Goal: Transaction & Acquisition: Purchase product/service

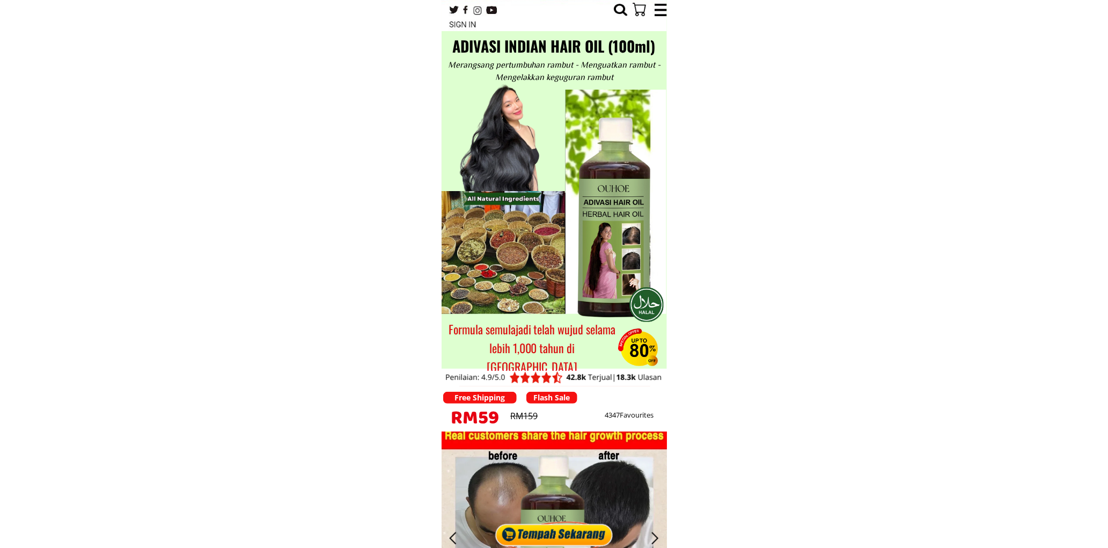
click at [574, 537] on div at bounding box center [553, 531] width 123 height 33
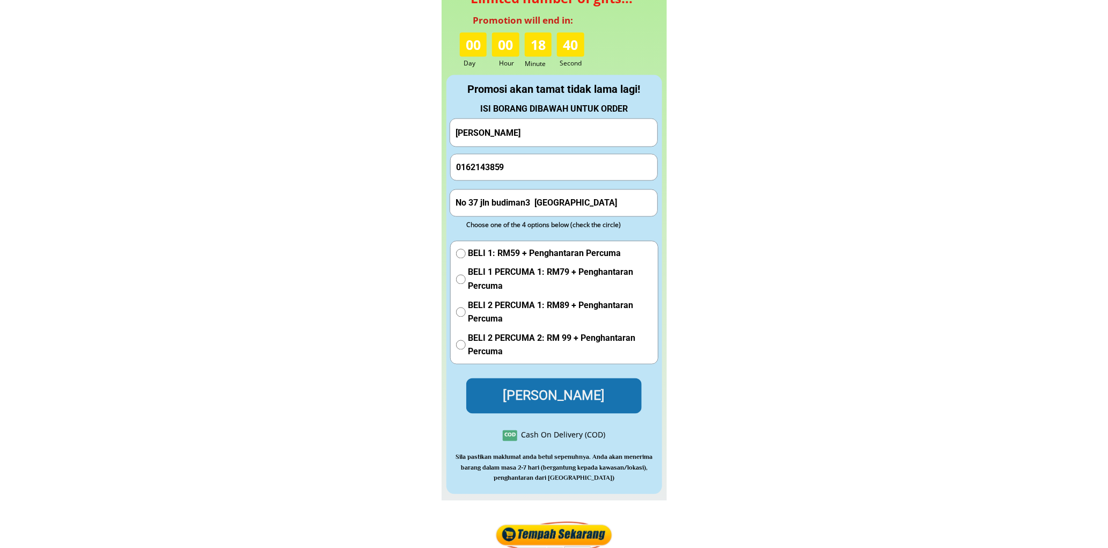
scroll to position [4853, 0]
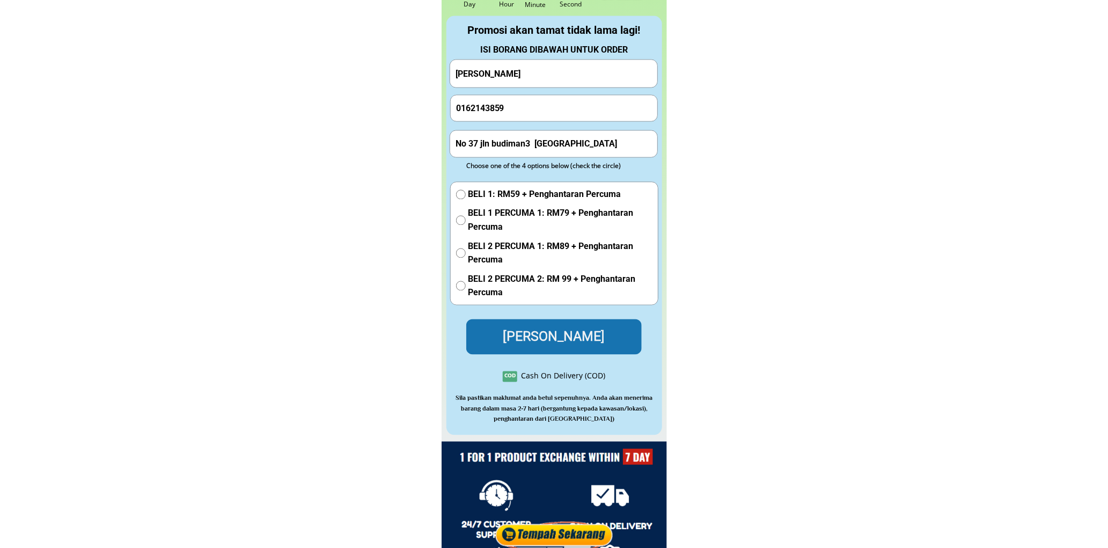
click at [542, 75] on input "Salleh Ismail" at bounding box center [554, 73] width 202 height 27
paste input "Lundu..bin..sahari"
type input "Lundu..bin..sahari"
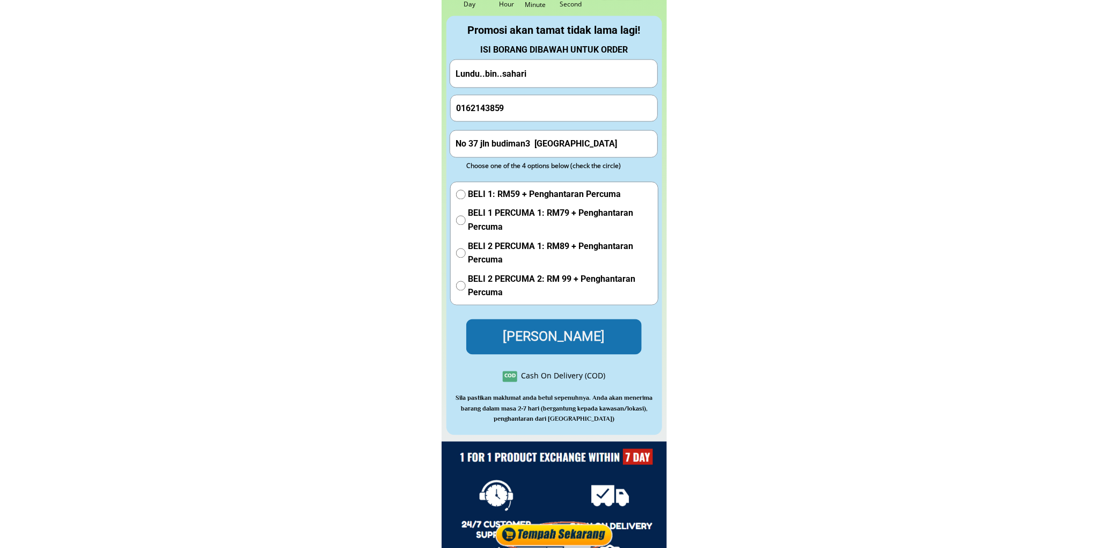
click at [531, 106] on input "0162143859" at bounding box center [554, 108] width 202 height 26
paste input "13321531"
type input "01133215319"
click at [526, 139] on input "No 37 jln budiman3 taman mulia 56000 cheras" at bounding box center [554, 144] width 202 height 26
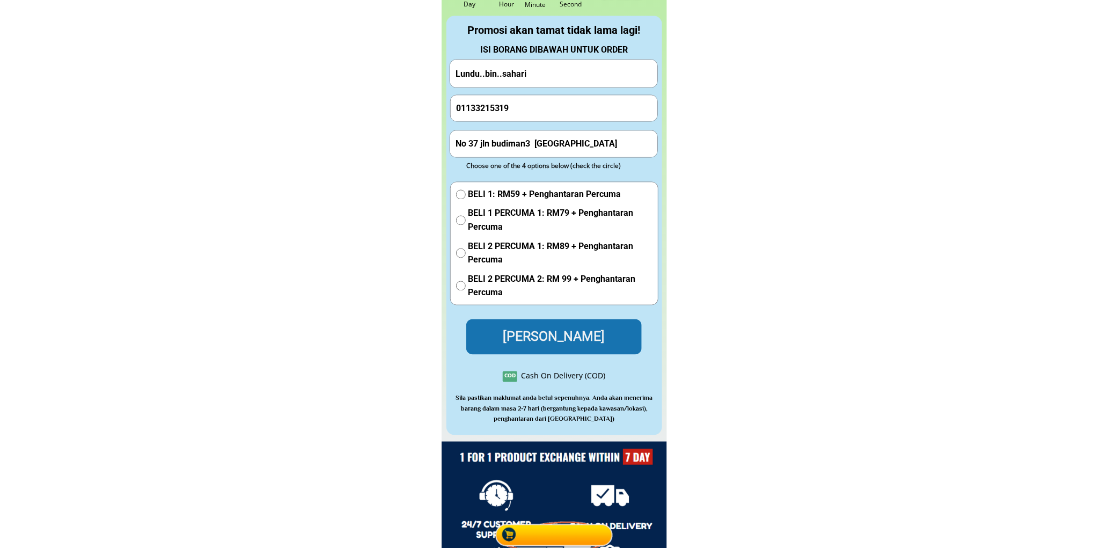
click at [526, 139] on input "No 37 jln budiman3 taman mulia 56000 cheras" at bounding box center [554, 144] width 202 height 26
paste input ".62.kampung..rebak..asajaya"
type input "No.62.kampung..rebak..asajaya"
click at [465, 201] on div "BELI 1: RM59 + Penghantaran Percuma BELI 1 PERCUMA 1: RM79 + Penghantaran Percu…" at bounding box center [554, 246] width 196 height 117
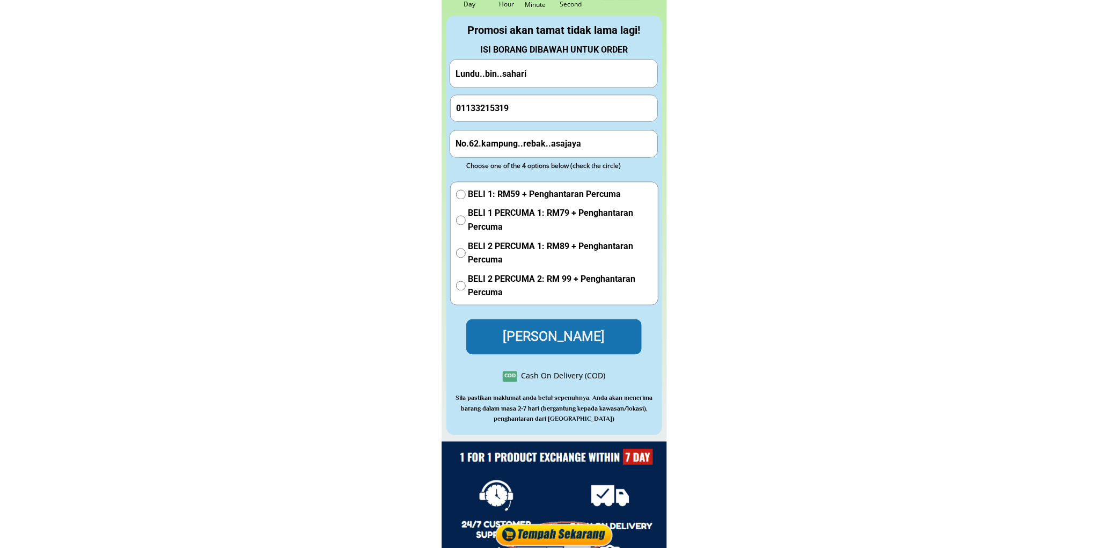
click at [457, 194] on input "radio" at bounding box center [461, 195] width 10 height 10
radio input "true"
click at [515, 335] on p "Hantar Pesanan" at bounding box center [553, 337] width 191 height 39
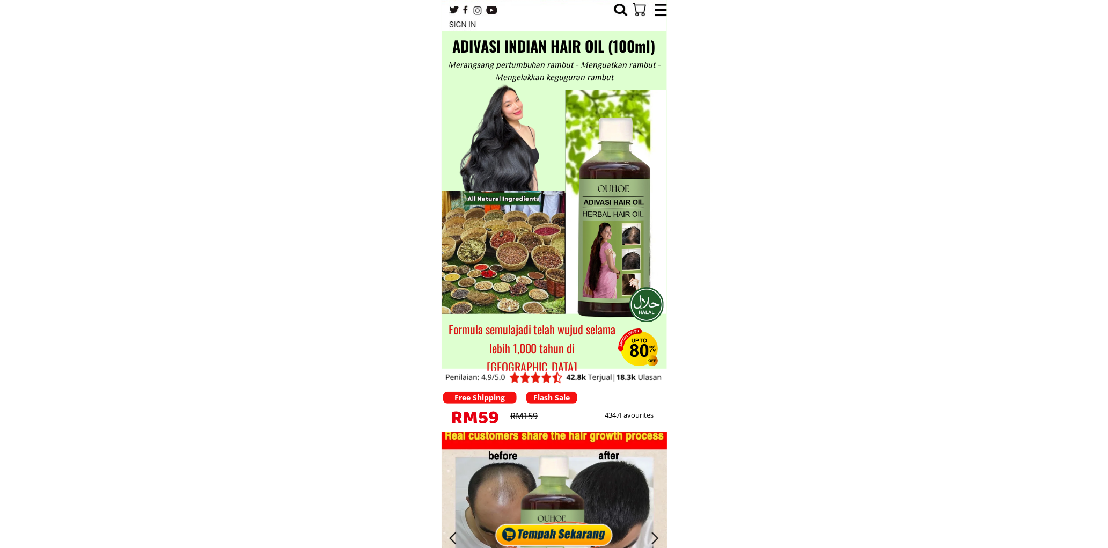
click at [582, 532] on div at bounding box center [553, 531] width 123 height 33
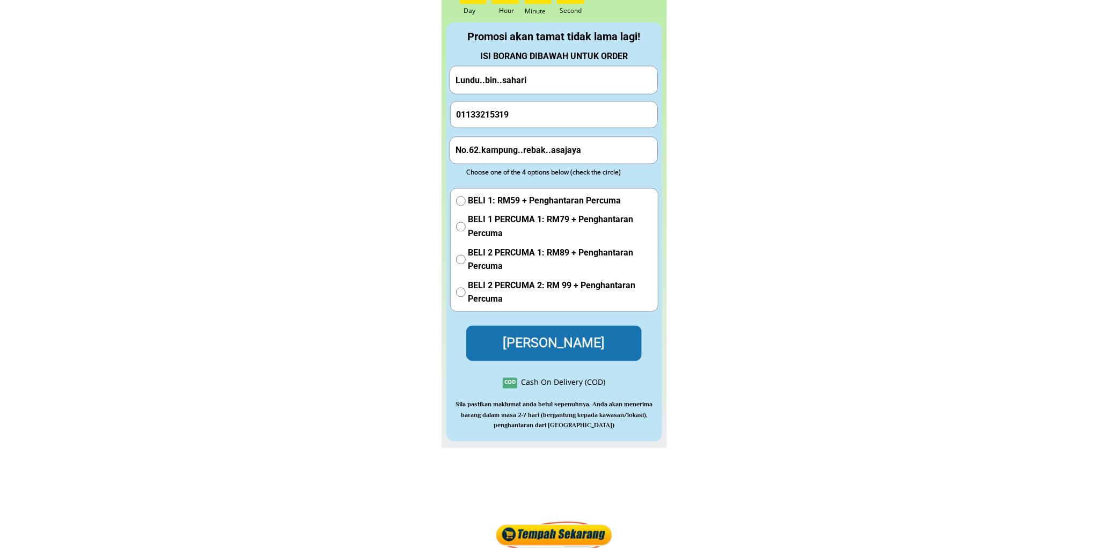
scroll to position [4853, 0]
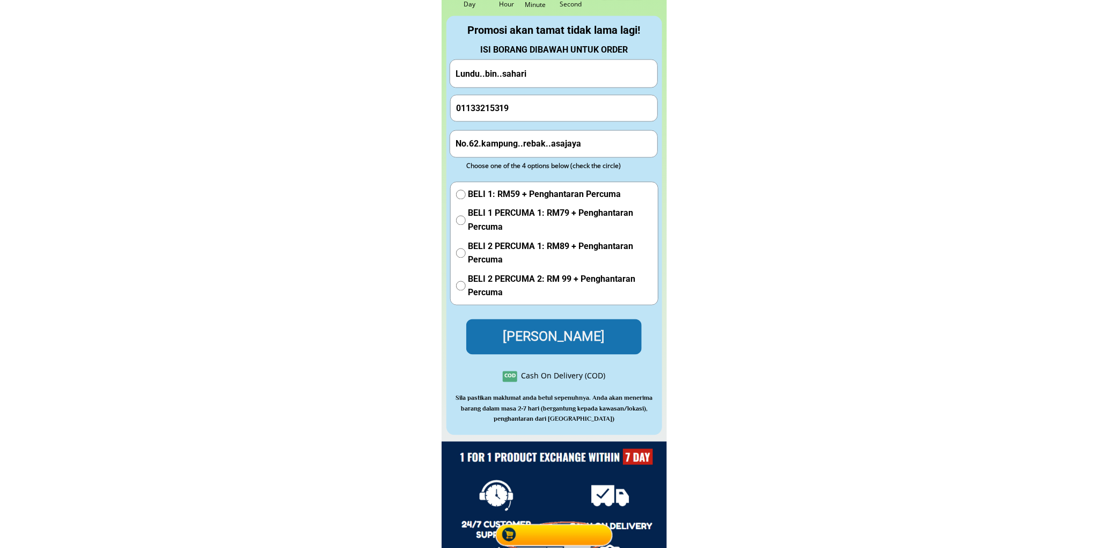
click at [566, 54] on div "ISI BORANG DIBAWAH UNTUK ORDER" at bounding box center [554, 50] width 215 height 14
click at [558, 68] on input "Lundu..bin..sahari" at bounding box center [554, 73] width 202 height 27
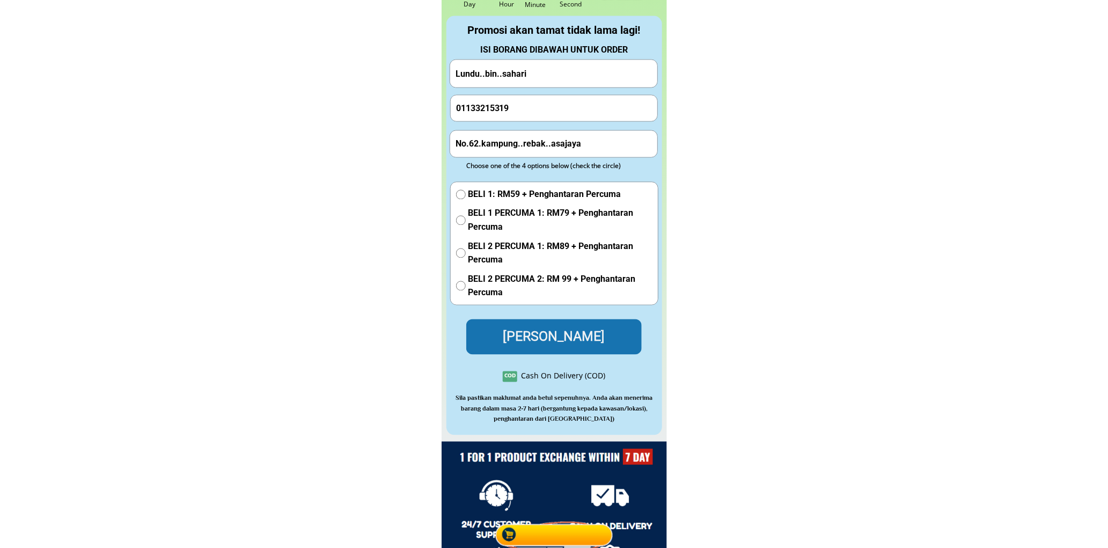
click at [558, 68] on input "Lundu..bin..sahari" at bounding box center [554, 73] width 202 height 27
paste input "Mohd fit"
type input "[PERSON_NAME]"
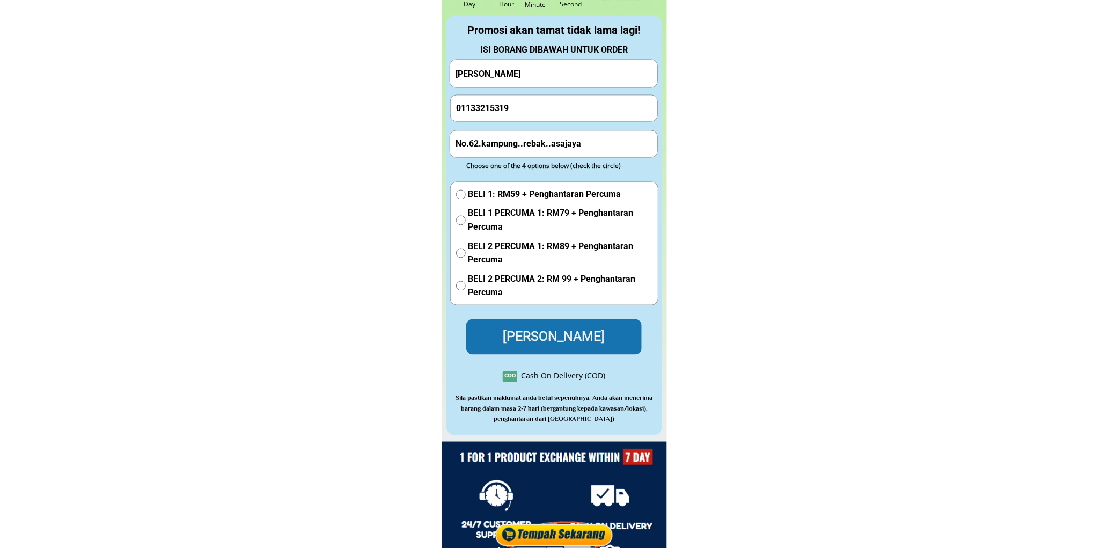
click at [529, 105] on input "01133215319" at bounding box center [554, 108] width 202 height 26
paste input "79680092"
type input "0179680092"
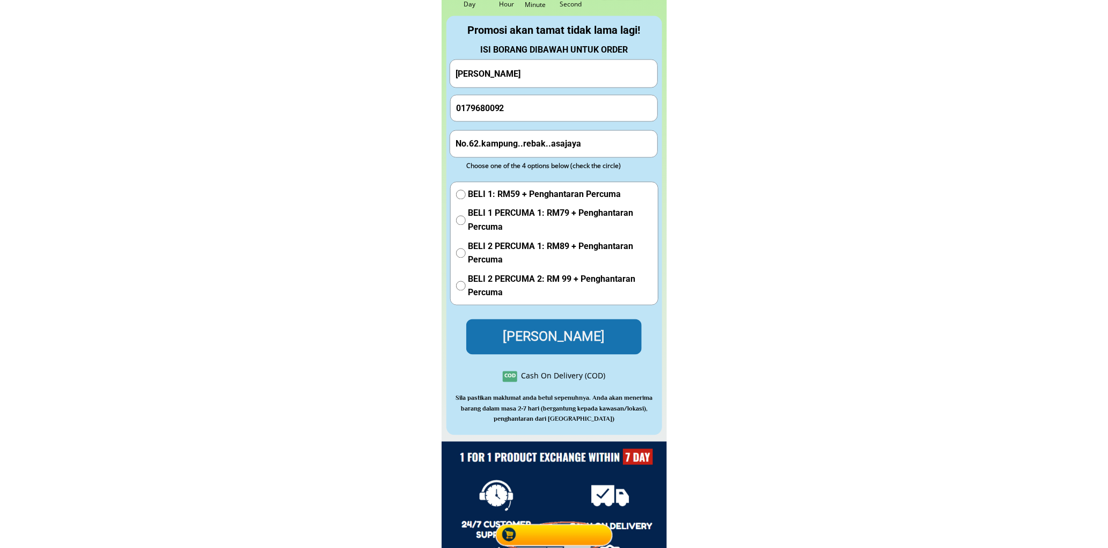
click at [577, 142] on input "No.62.kampung..rebak..asajaya" at bounding box center [554, 144] width 202 height 26
click at [577, 141] on input "No.62.kampung..rebak..asajaya" at bounding box center [554, 144] width 202 height 26
paste input "Kien Hin machinery trading lot 12 taman sri jaya 26500 Maran pahang"
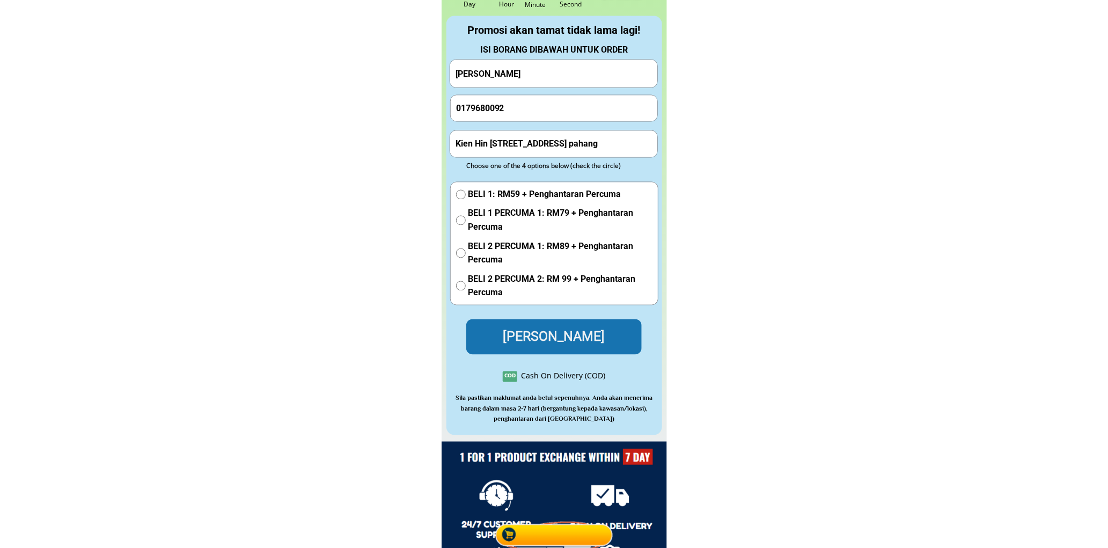
type input "Kien Hin machinery trading lot 12 taman sri jaya 26500 Maran pahang"
drag, startPoint x: 511, startPoint y: 196, endPoint x: 564, endPoint y: 286, distance: 105.0
click at [512, 196] on span "BELI 1: RM59 + Penghantaran Percuma" at bounding box center [560, 195] width 184 height 14
radio input "true"
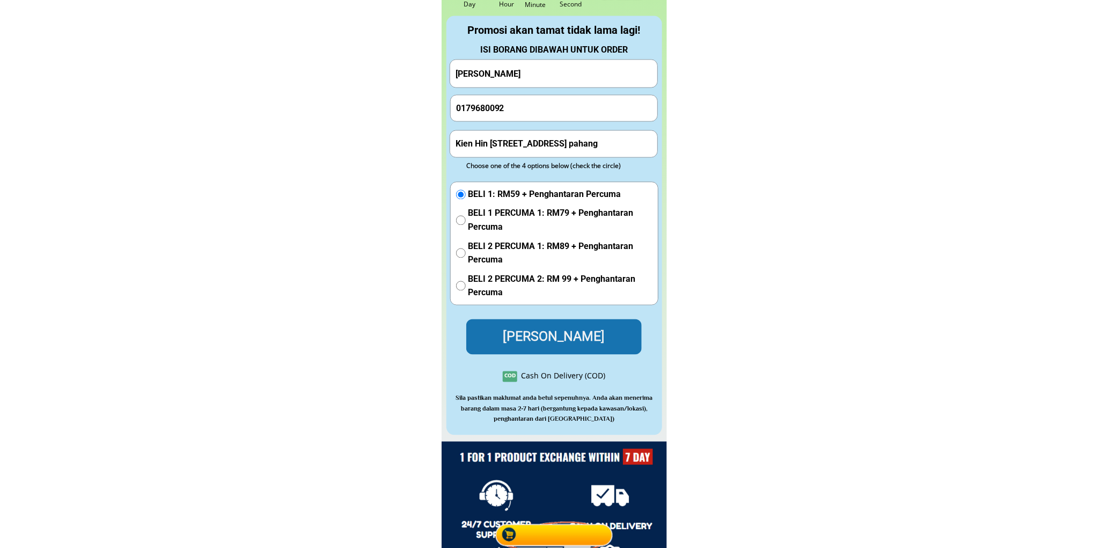
click at [558, 323] on p "Hantar Pesanan" at bounding box center [554, 337] width 192 height 39
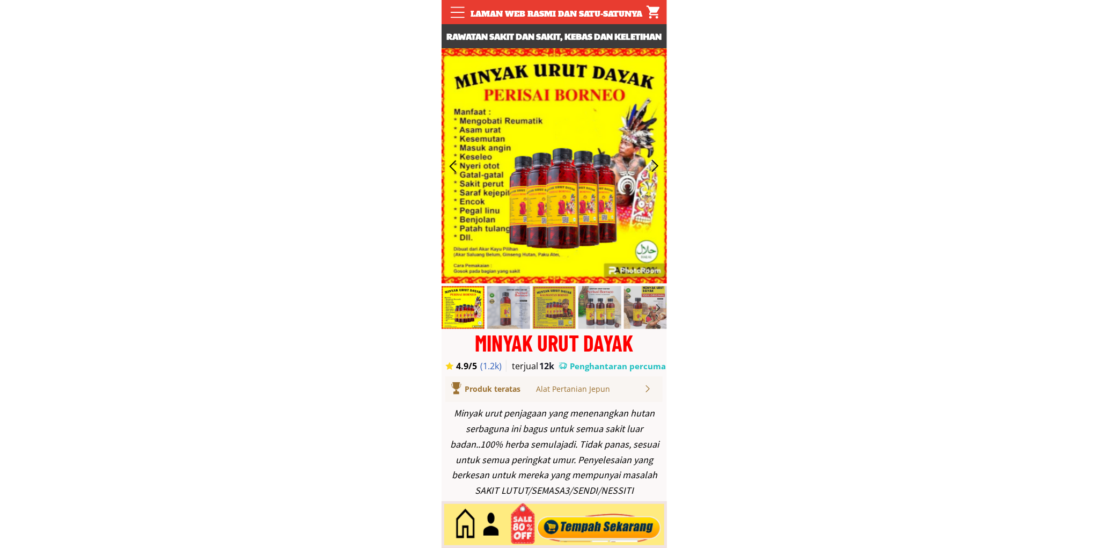
click at [592, 523] on div at bounding box center [599, 524] width 130 height 35
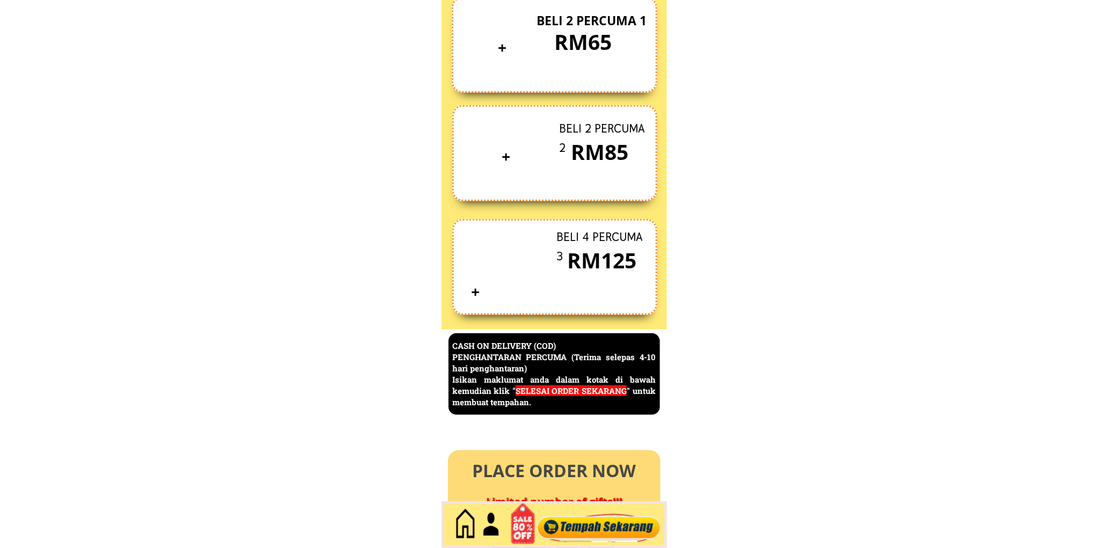
scroll to position [4653, 0]
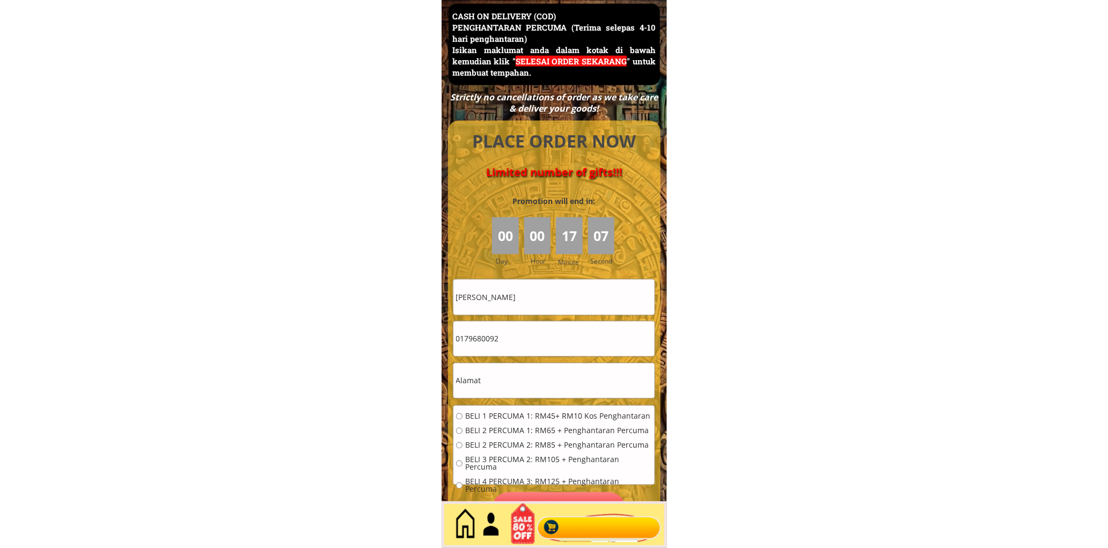
click at [527, 306] on input "Mohd fitri" at bounding box center [553, 296] width 201 height 35
paste input "Noor Allim bin Saring"
type input "Noor Allim bin Saring"
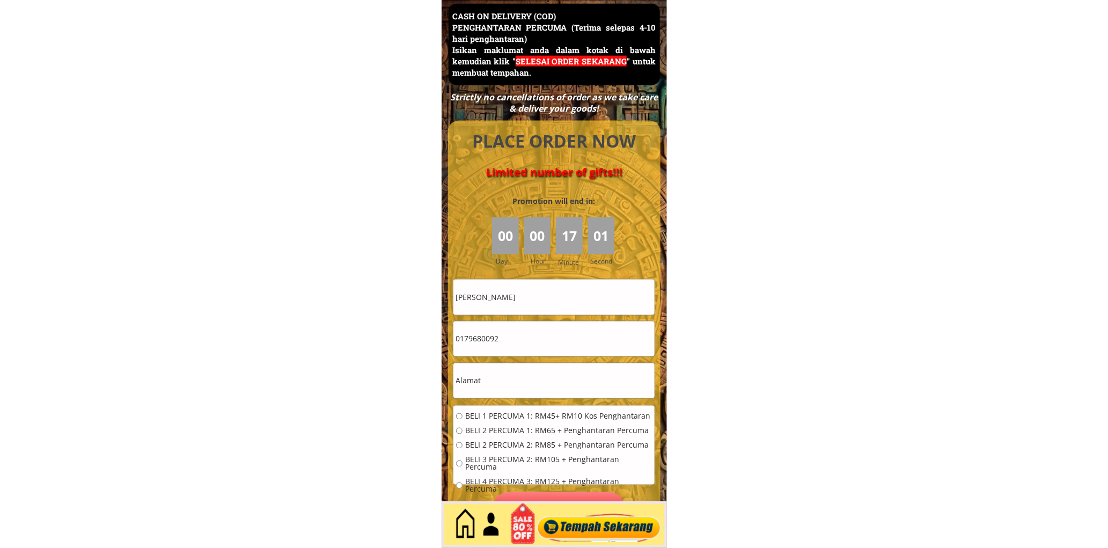
click at [503, 349] on input "0179680092" at bounding box center [553, 338] width 201 height 35
paste input "2829371"
type input "0172829371"
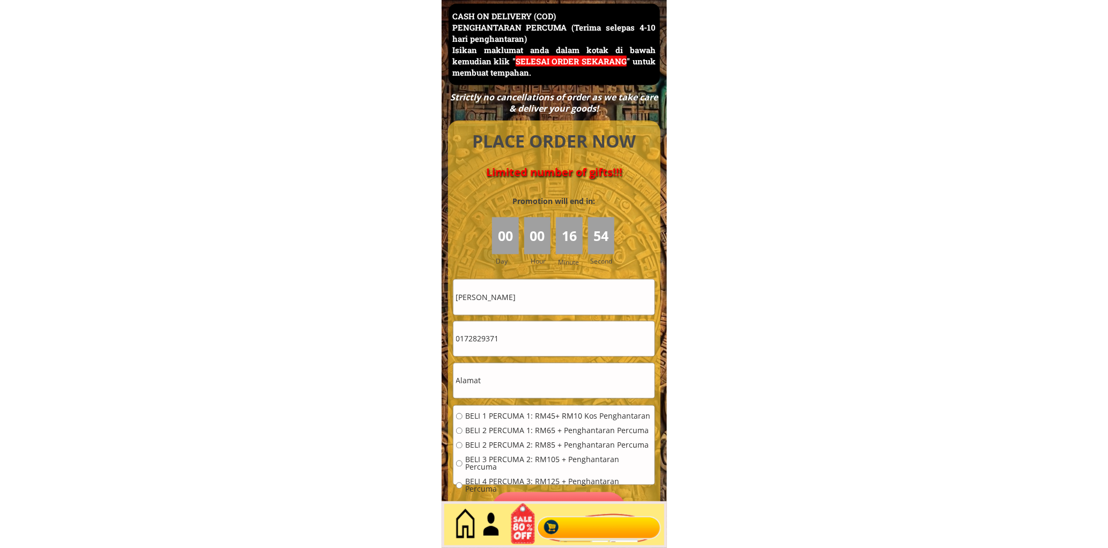
click at [519, 389] on input "text" at bounding box center [553, 380] width 201 height 35
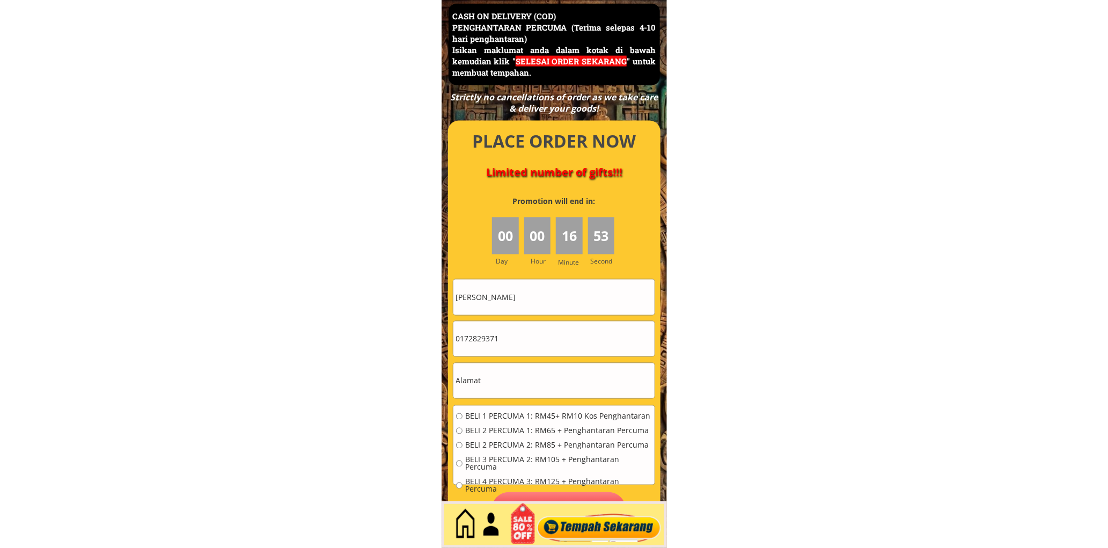
paste input "Blok C4, No 301 Pqngsapuri Merak , Jalan Bukit Idaman 8 , Taman Bukit Idaman , …"
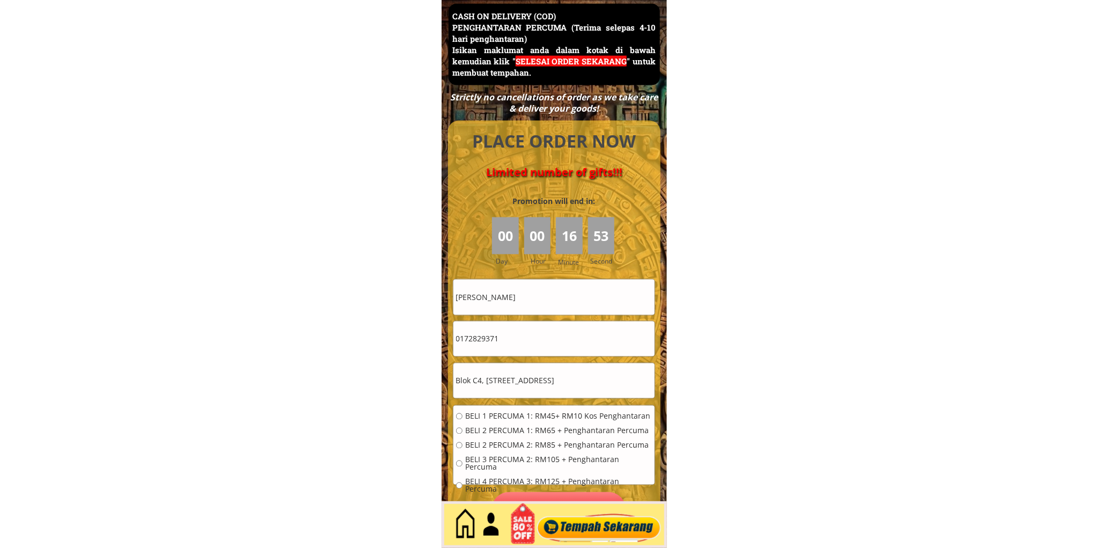
type input "Blok C4, No 301 Pqngsapuri Merak , Jalan Bukit Idaman 8 , Taman Bukit Idaman , …"
click at [500, 427] on span "BELI 2 PERCUMA 1: RM65 + Penghantaran Percuma" at bounding box center [558, 431] width 187 height 8
radio input "true"
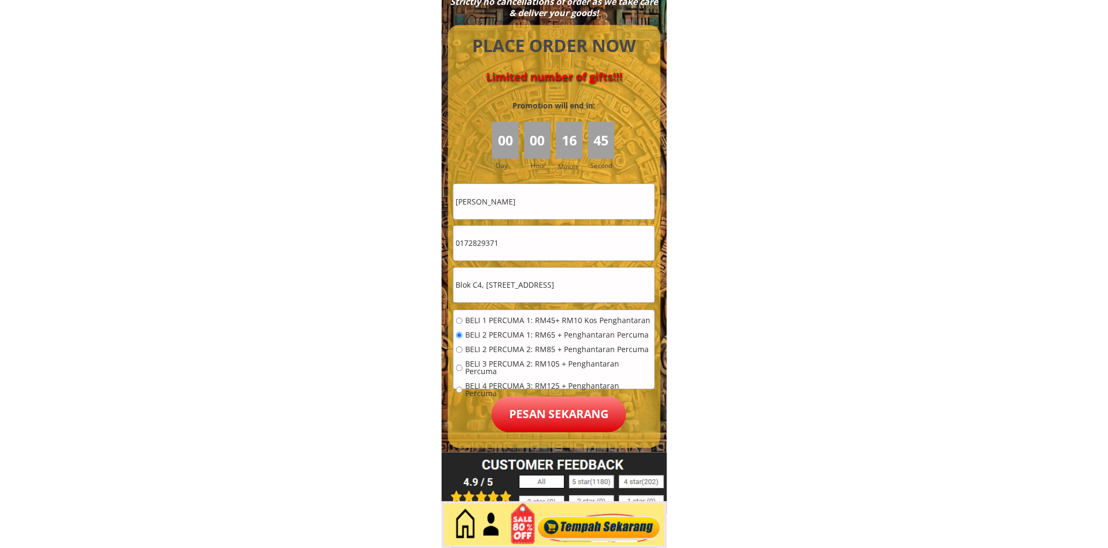
scroll to position [4753, 0]
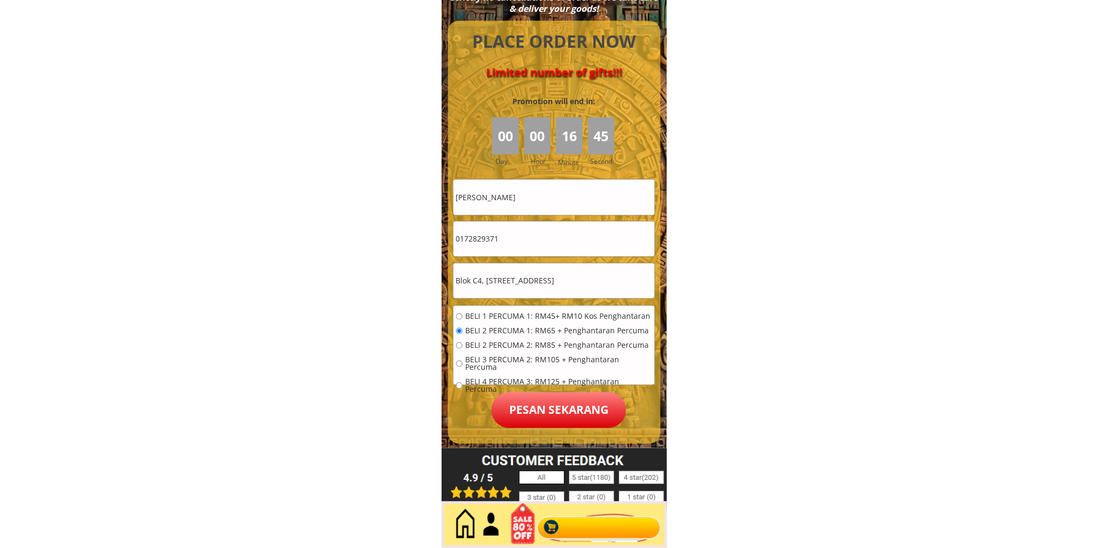
click at [565, 405] on p "Pesan sekarang" at bounding box center [558, 410] width 135 height 36
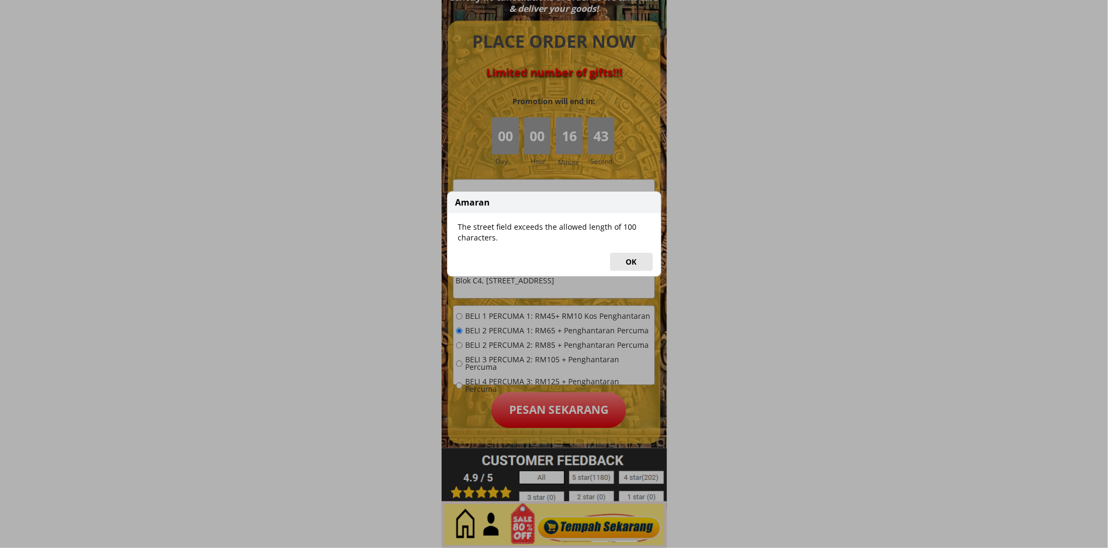
drag, startPoint x: 626, startPoint y: 255, endPoint x: 615, endPoint y: 263, distance: 13.8
click at [626, 255] on button "OK" at bounding box center [631, 262] width 43 height 18
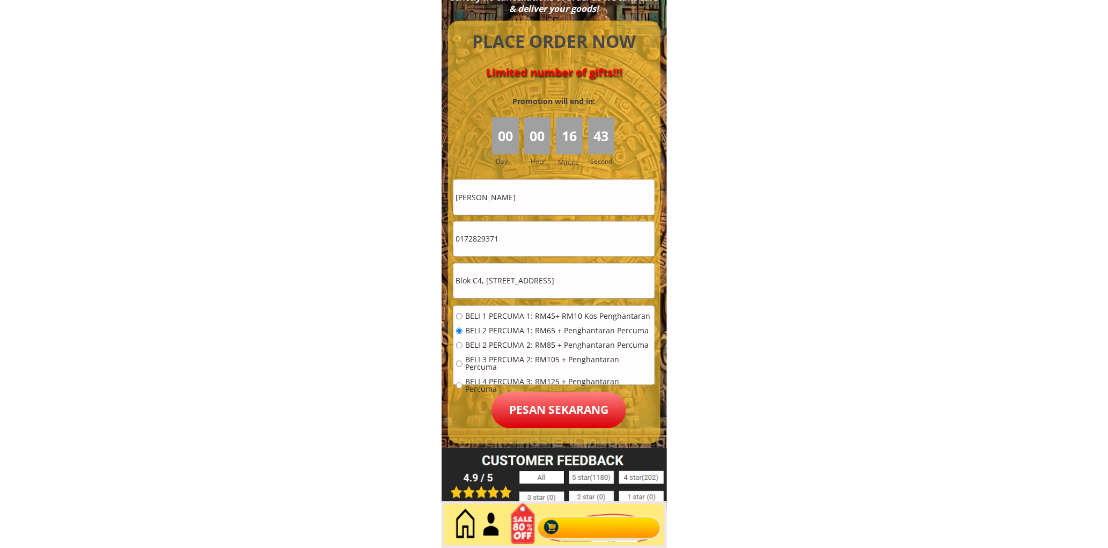
click at [570, 270] on input "Blok C4, No 301 Pqngsapuri Merak , Jalan Bukit Idaman 8 , Taman Bukit Idaman , …" at bounding box center [553, 280] width 201 height 35
drag, startPoint x: 532, startPoint y: 277, endPoint x: 824, endPoint y: 299, distance: 293.7
click at [608, 292] on input "Blok C4, No 301 Pqngsapuri Merak , Jalan Bukit Idaman 8 , Taman Bukit Idaman , …" at bounding box center [553, 280] width 201 height 35
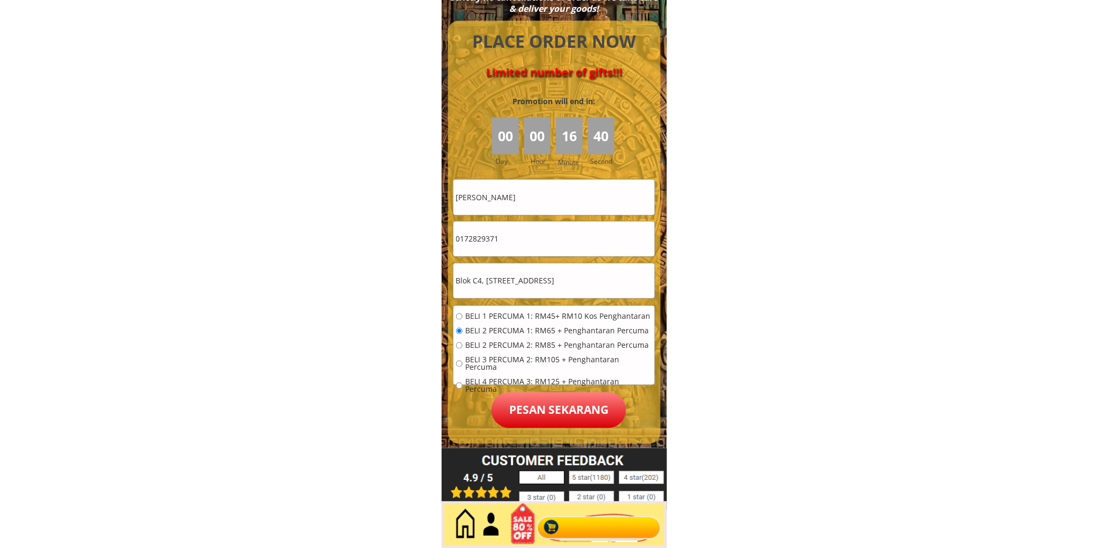
drag, startPoint x: 566, startPoint y: 282, endPoint x: 733, endPoint y: 300, distance: 168.3
type input "Blok C4, No 301 Pqngsapuri Merak , Jalan Bukit Idaman 8 , Taman Bukit Idaman ,"
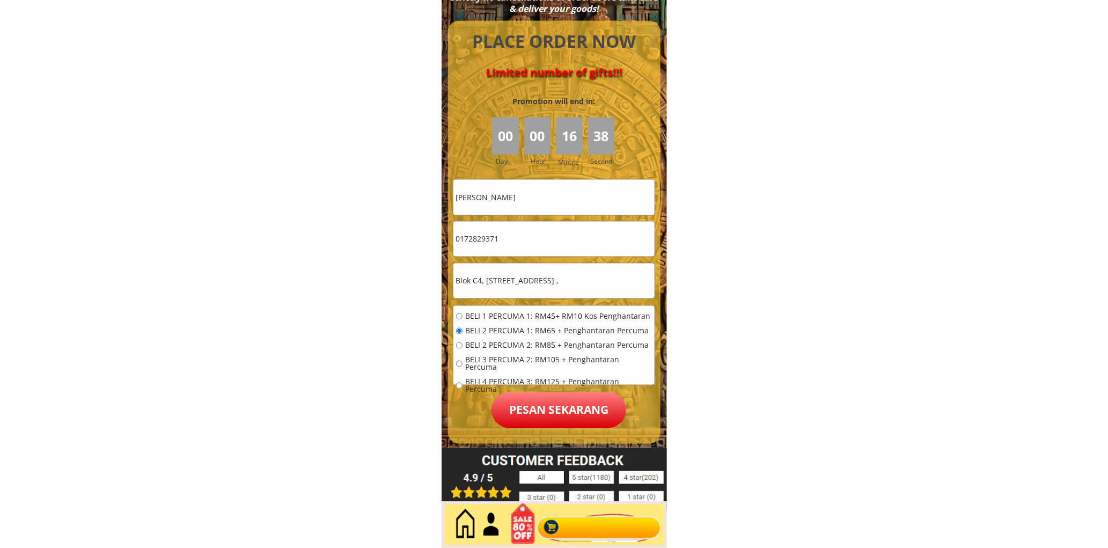
click at [578, 406] on p "Pesan sekarang" at bounding box center [558, 410] width 135 height 36
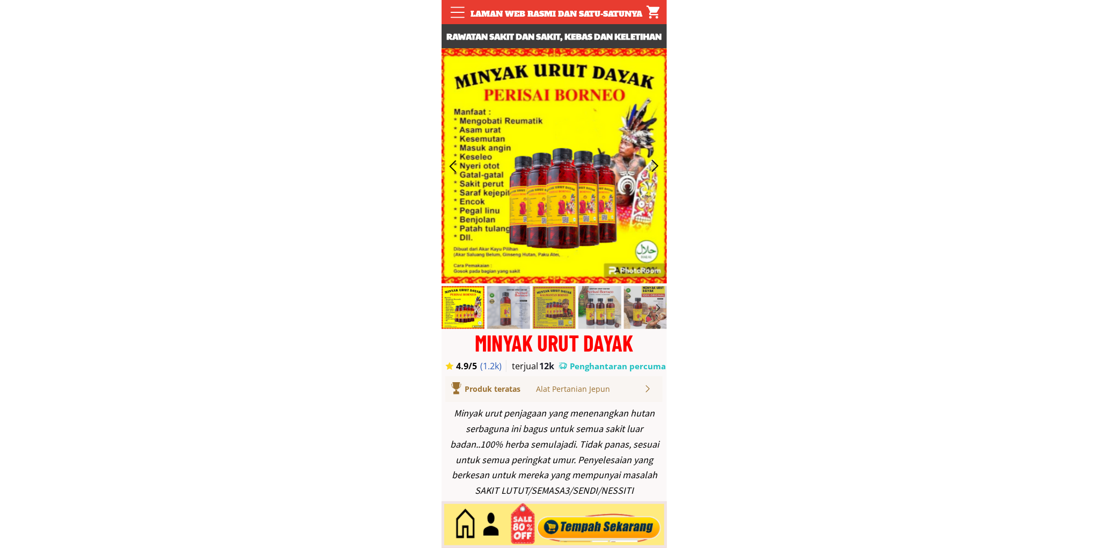
click at [596, 529] on div at bounding box center [599, 524] width 130 height 35
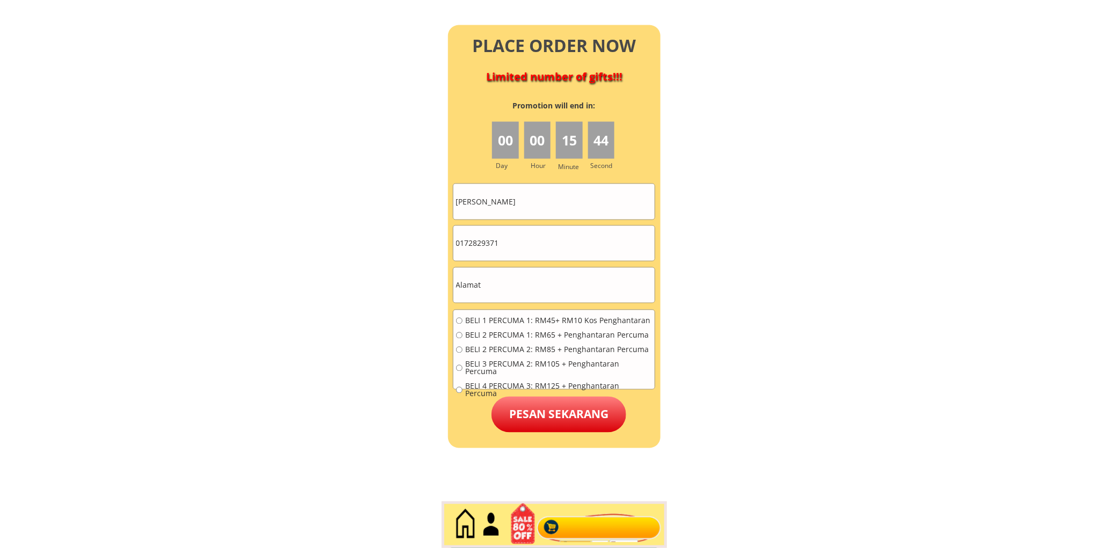
scroll to position [4753, 0]
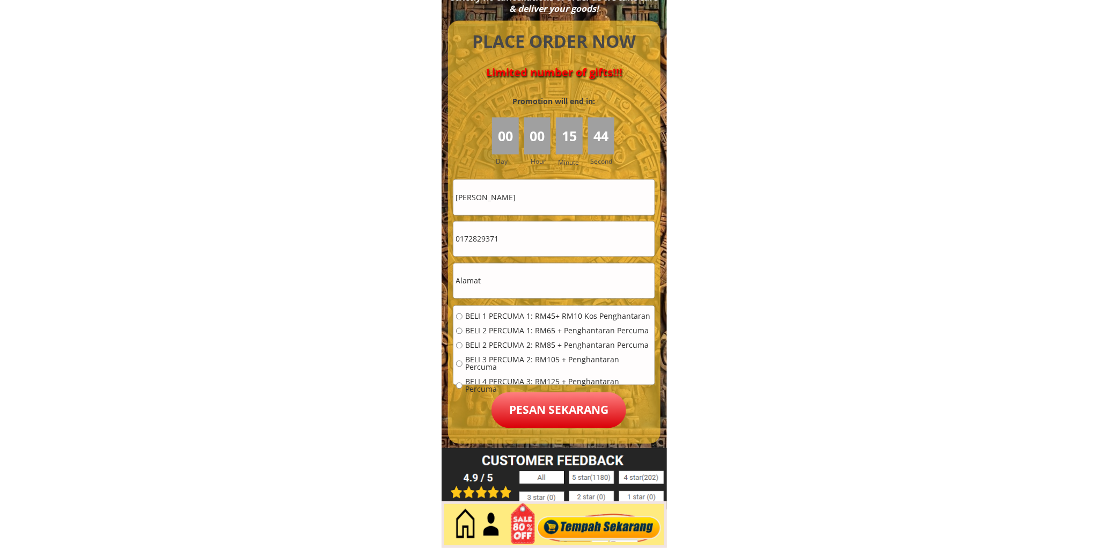
click at [592, 195] on input "Noor Allim bin Saring" at bounding box center [553, 197] width 201 height 35
paste input "Mohd Fawzi b Shaari"
type input "Mohd Fawzi b Shaari"
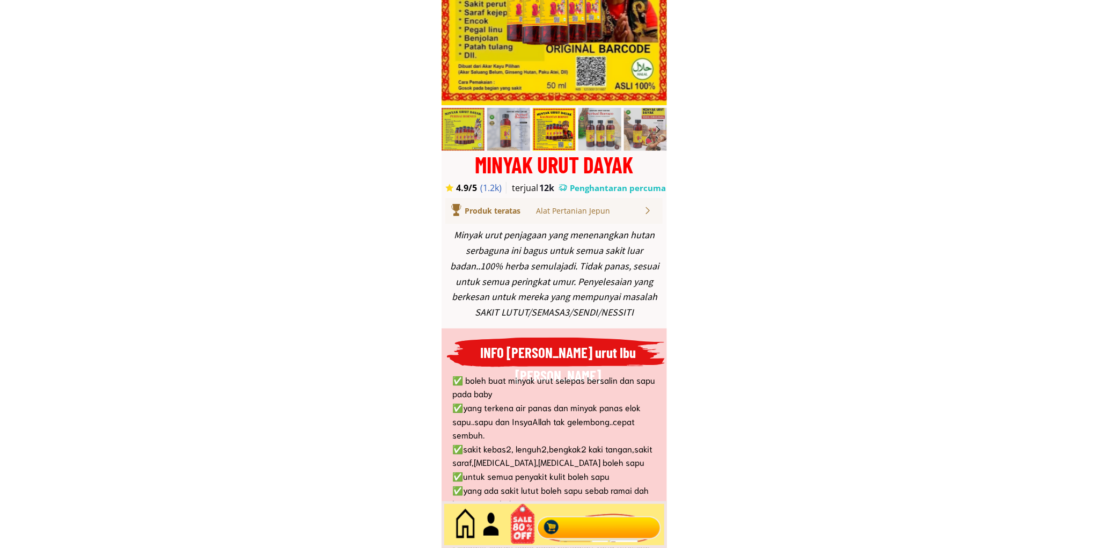
scroll to position [0, 0]
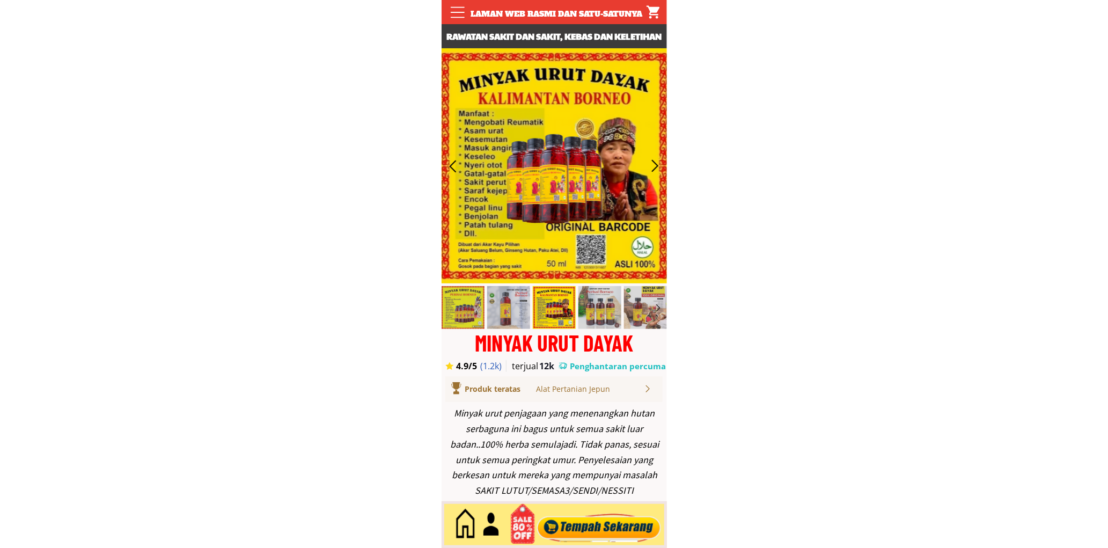
click at [611, 526] on div at bounding box center [599, 524] width 130 height 35
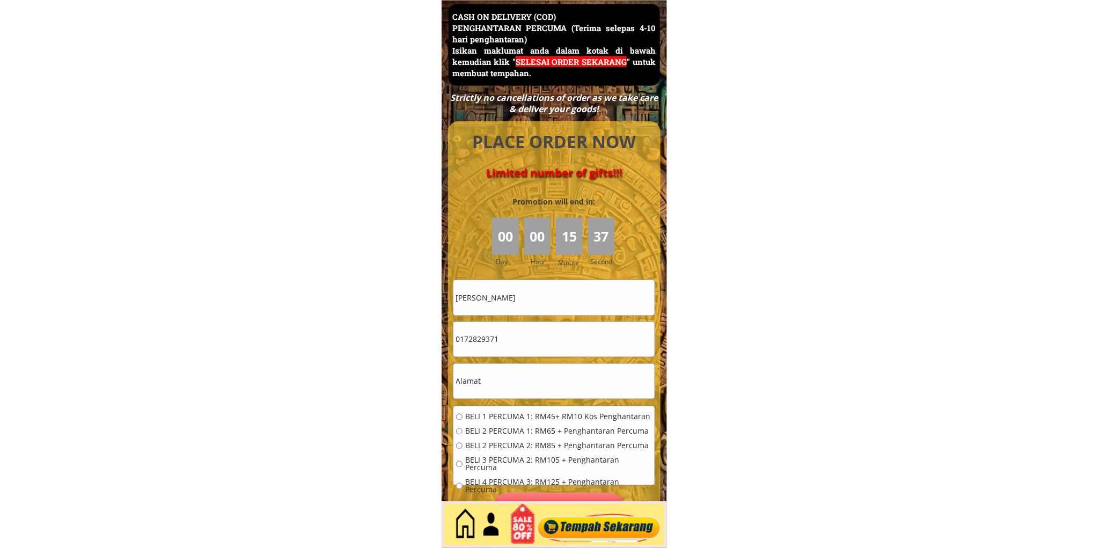
scroll to position [4653, 0]
click at [534, 341] on input "0172829371" at bounding box center [553, 338] width 201 height 35
paste input "Lot 44 Jalan Murai,Kg Pengkalan Pegoh"
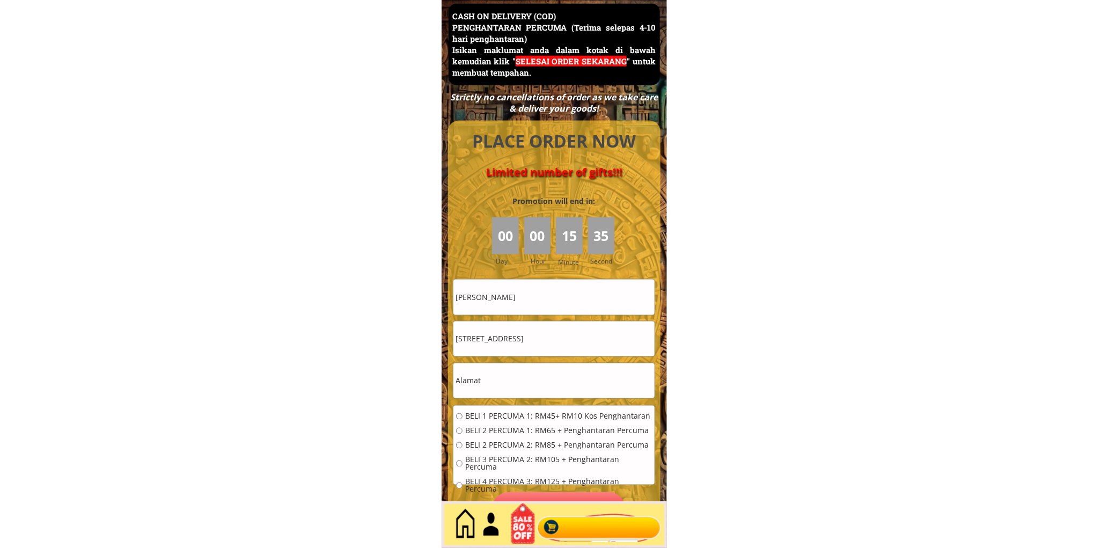
type input "Lot 44 Jalan Murai,Kg Pengkalan Pegoh"
click at [525, 385] on input "text" at bounding box center [553, 380] width 201 height 35
click at [525, 384] on input "text" at bounding box center [553, 380] width 201 height 35
paste input "Lot 44 Jalan Murai,Kg Pengkalan Pegoh"
type input "Lot 44 Jalan Murai,Kg Pengkalan Pegoh"
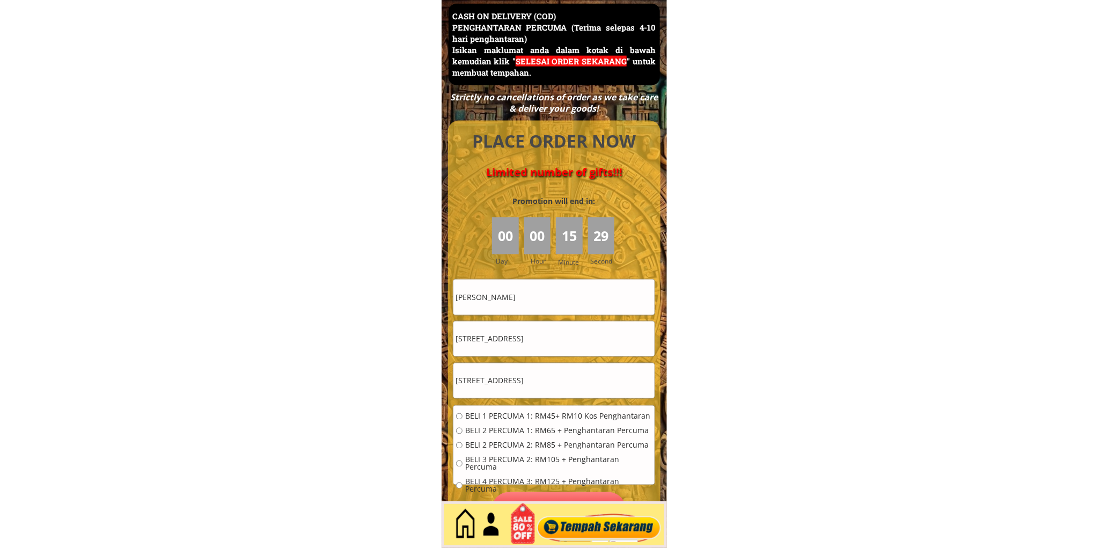
click at [574, 330] on input "Lot 44 Jalan Murai,Kg Pengkalan Pegoh" at bounding box center [553, 338] width 201 height 35
paste input "012-5453526"
drag, startPoint x: 474, startPoint y: 341, endPoint x: 484, endPoint y: 357, distance: 19.2
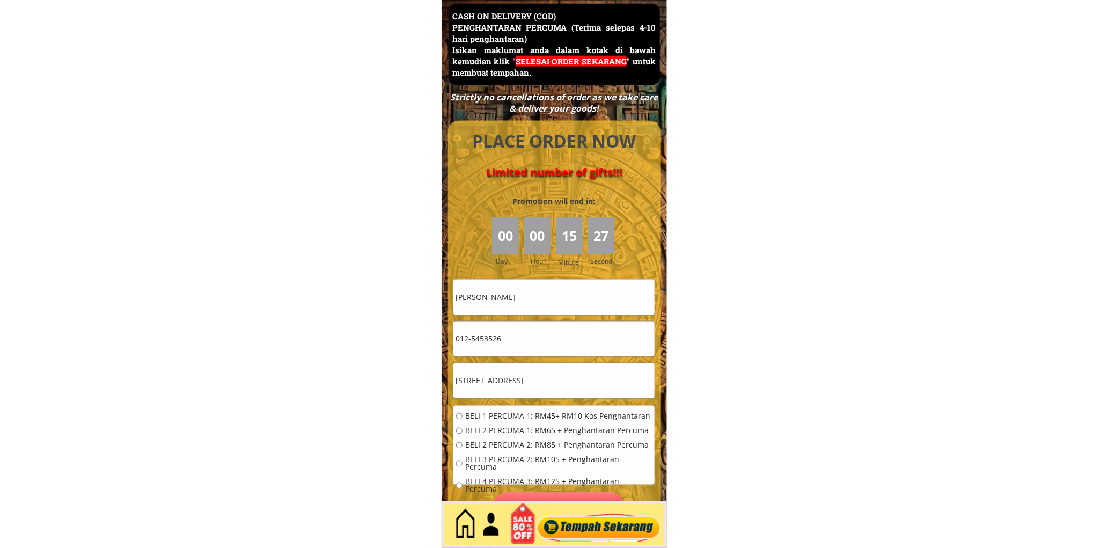
click at [474, 341] on input "012-5453526" at bounding box center [553, 338] width 201 height 35
type input "0125453526"
click at [540, 417] on span "BELI 1 PERCUMA 1: RM45+ RM10 Kos Penghantaran" at bounding box center [558, 416] width 187 height 8
radio input "true"
click at [537, 430] on span "BELI 2 PERCUMA 1: RM65 + Penghantaran Percuma" at bounding box center [558, 431] width 187 height 8
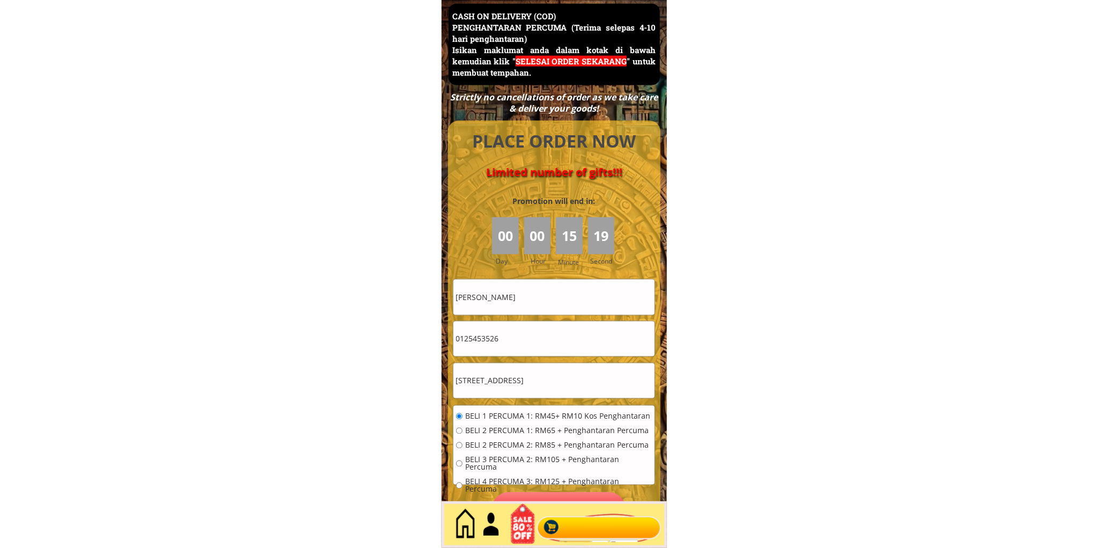
radio input "true"
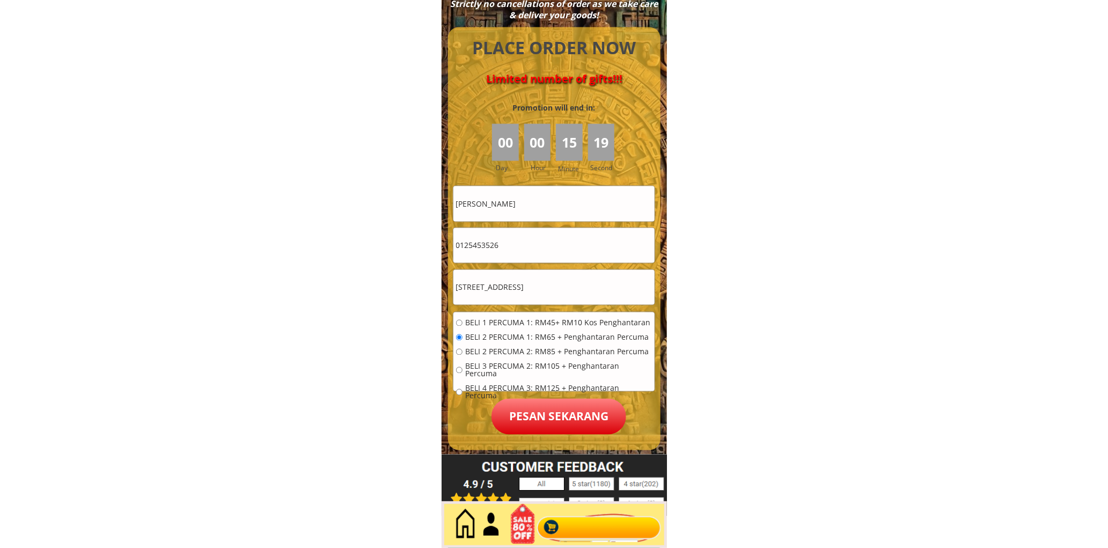
scroll to position [4753, 0]
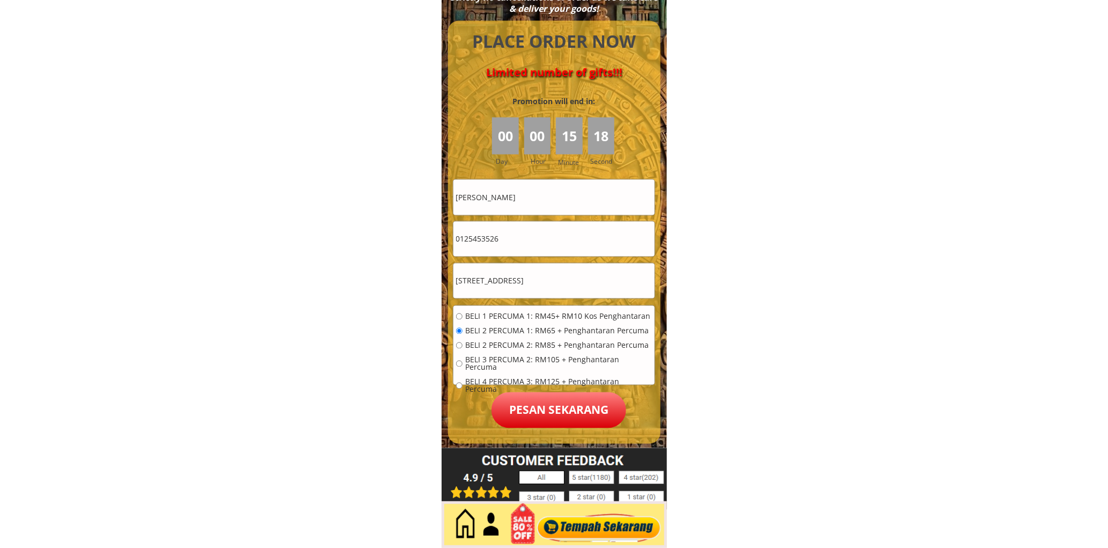
click at [554, 415] on p "Pesan sekarang" at bounding box center [558, 410] width 135 height 36
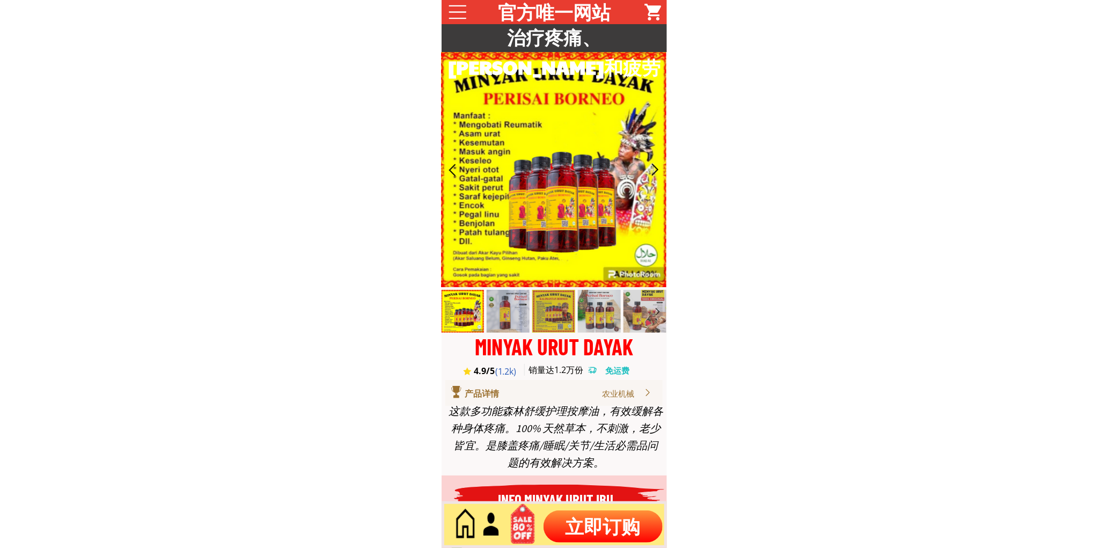
click at [601, 536] on p "立即订购" at bounding box center [602, 526] width 119 height 32
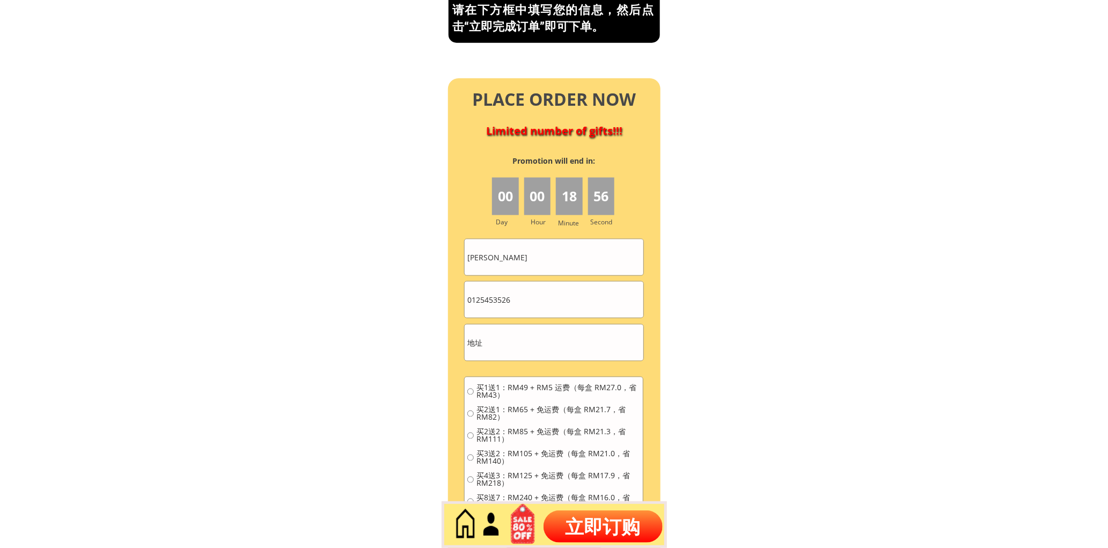
scroll to position [4786, 0]
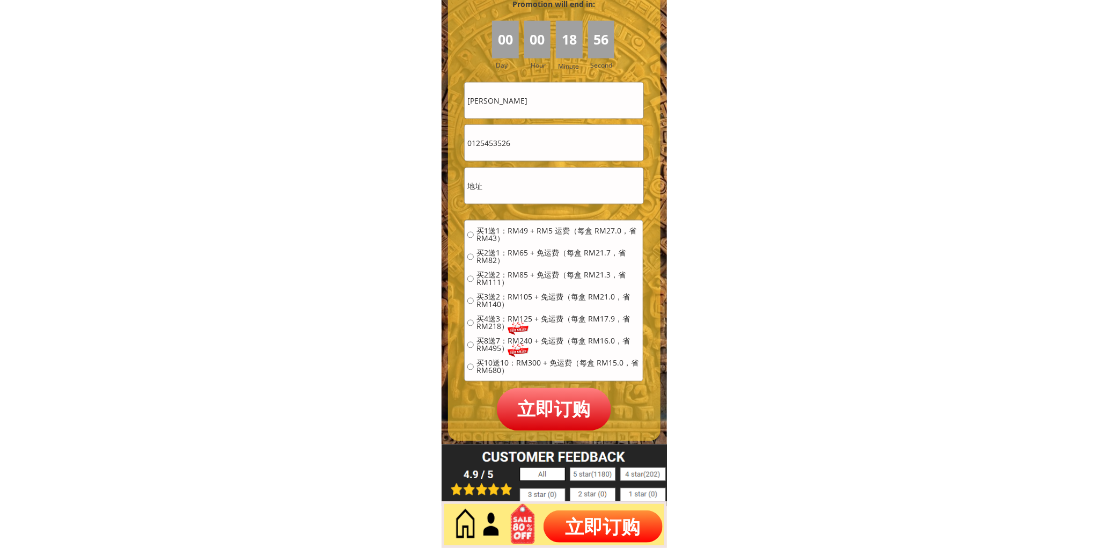
click at [578, 98] on input "[PERSON_NAME]" at bounding box center [553, 101] width 178 height 36
paste input "[PERSON_NAME]"
type input "[PERSON_NAME]"
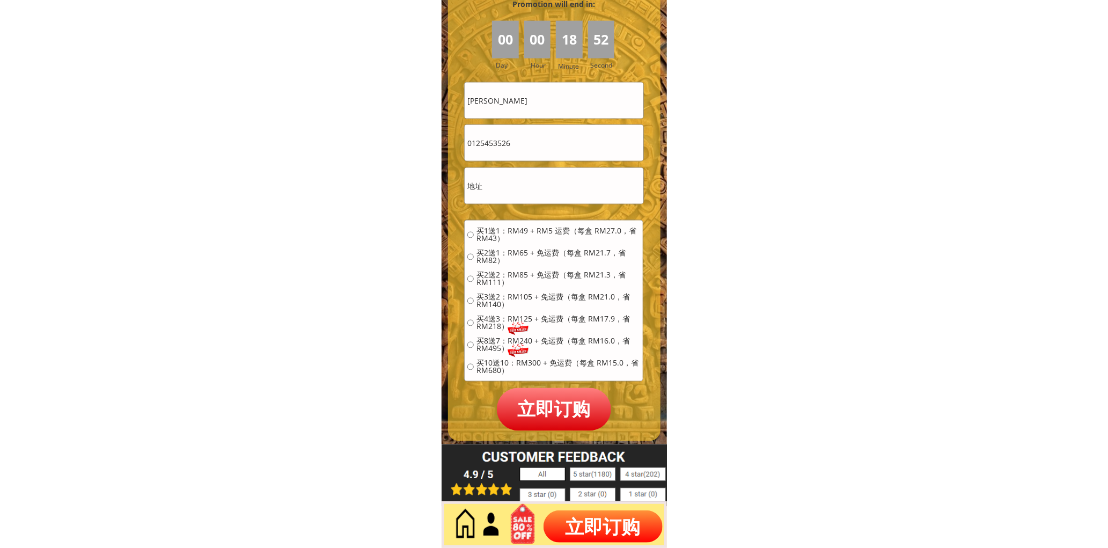
click at [540, 136] on input "0125453526" at bounding box center [553, 143] width 178 height 36
paste input "92277530"
type input "0192277530"
click at [542, 170] on input "text" at bounding box center [553, 186] width 178 height 36
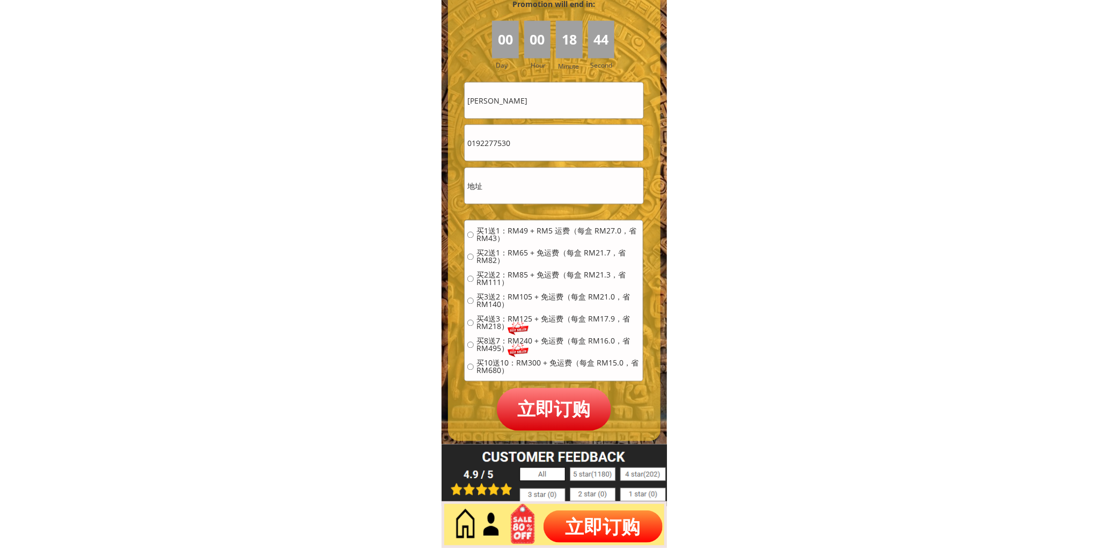
click at [542, 180] on input "text" at bounding box center [553, 186] width 178 height 36
paste input "新家地址： [STREET_ADDRESS]"
type input "新家地址： [STREET_ADDRESS]"
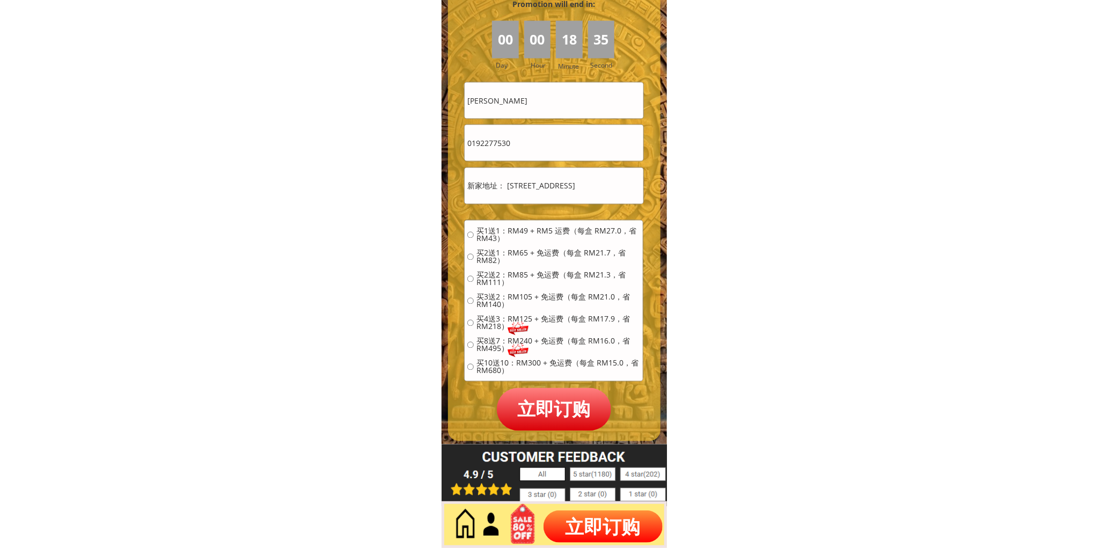
click at [489, 253] on span "买2送1：RM65 + 免运费（每盒 RM21.7，省 RM82）" at bounding box center [558, 256] width 164 height 15
radio input "true"
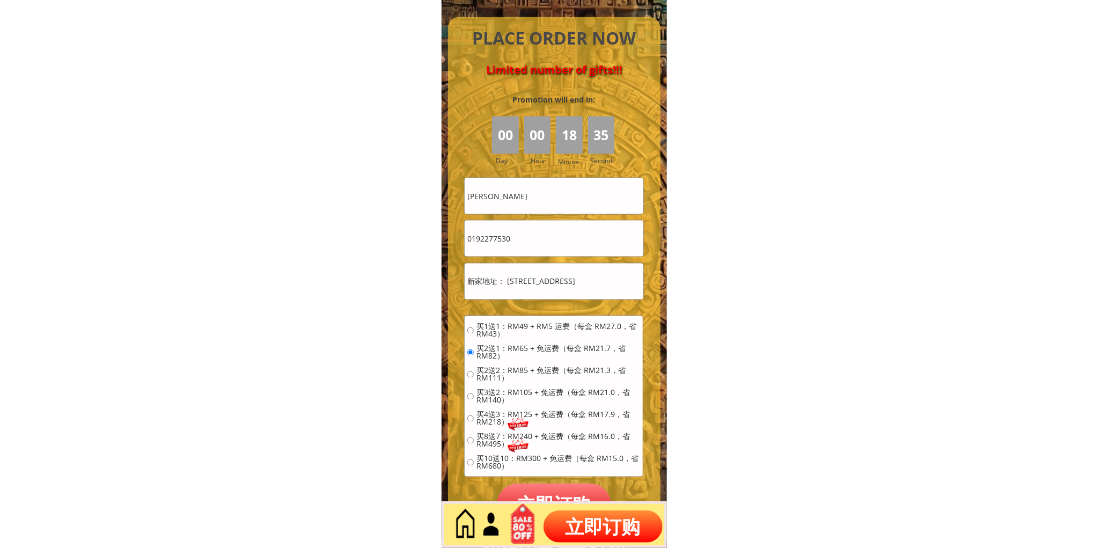
scroll to position [4686, 0]
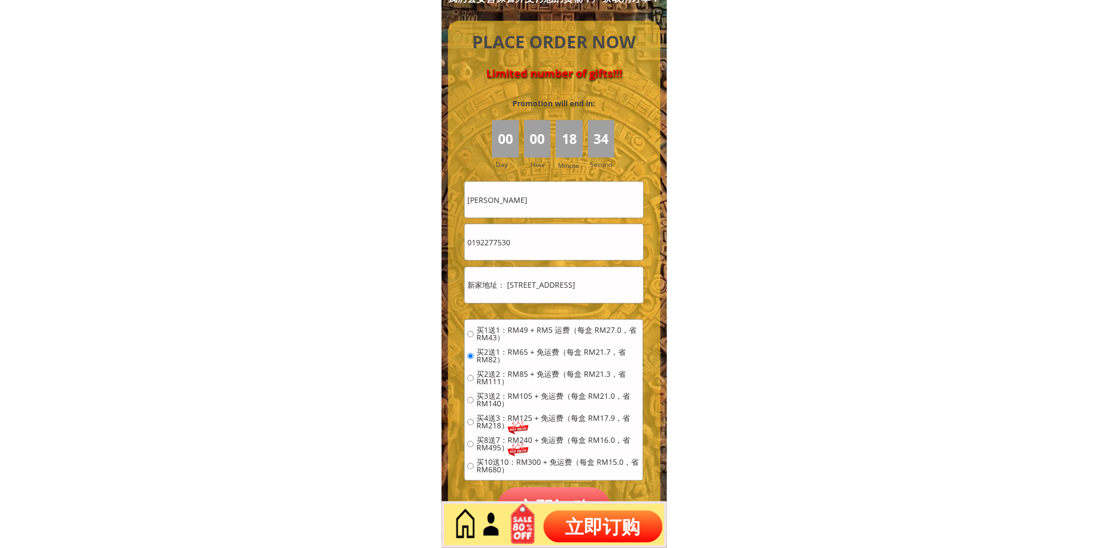
click at [532, 290] on input "新家地址： [STREET_ADDRESS]" at bounding box center [553, 285] width 178 height 36
drag, startPoint x: 506, startPoint y: 283, endPoint x: 402, endPoint y: 271, distance: 104.2
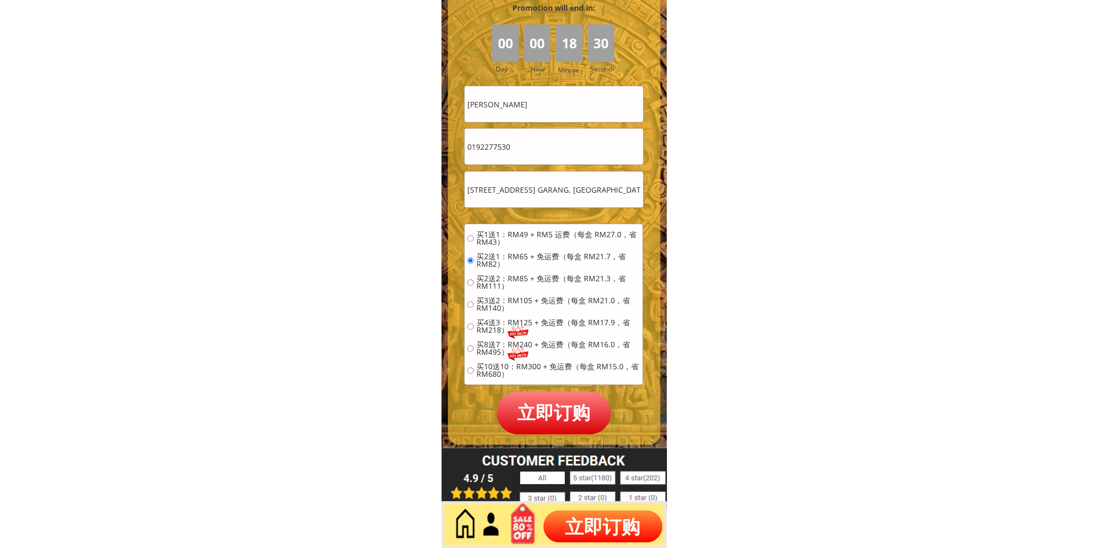
scroll to position [4786, 0]
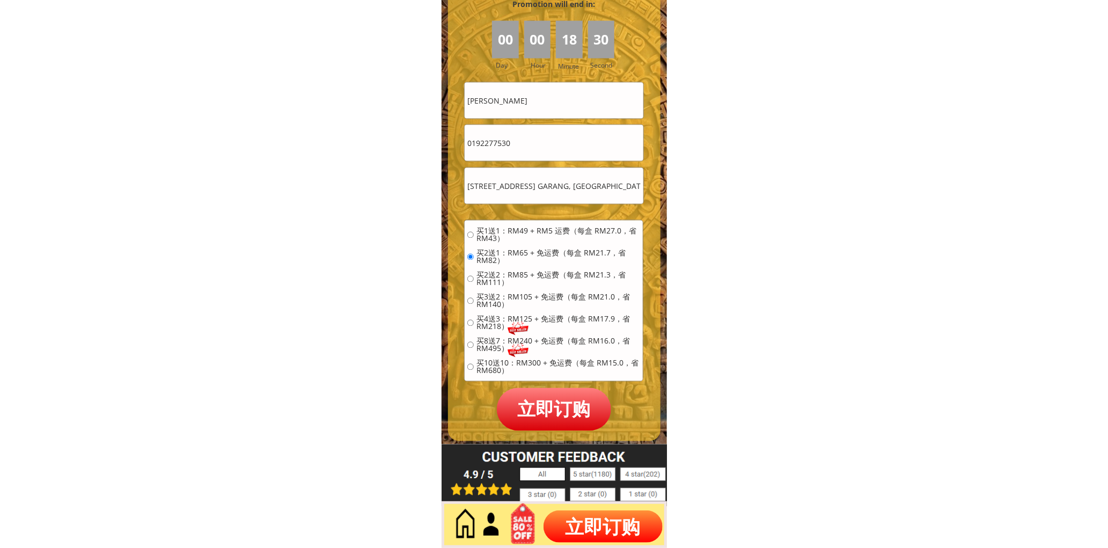
click at [558, 403] on p "立即订购" at bounding box center [554, 409] width 115 height 42
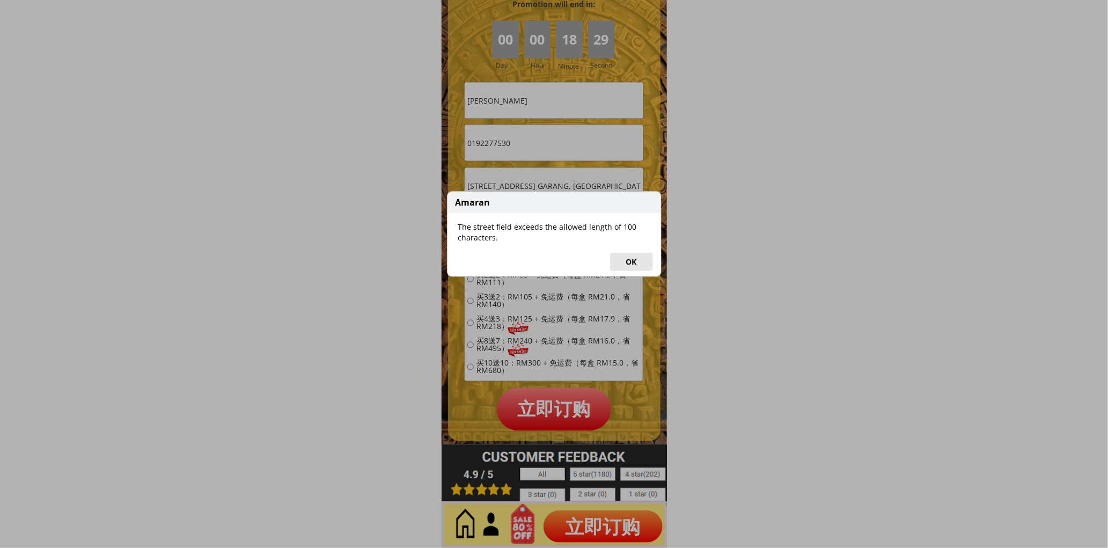
click at [645, 260] on button "OK" at bounding box center [631, 262] width 43 height 18
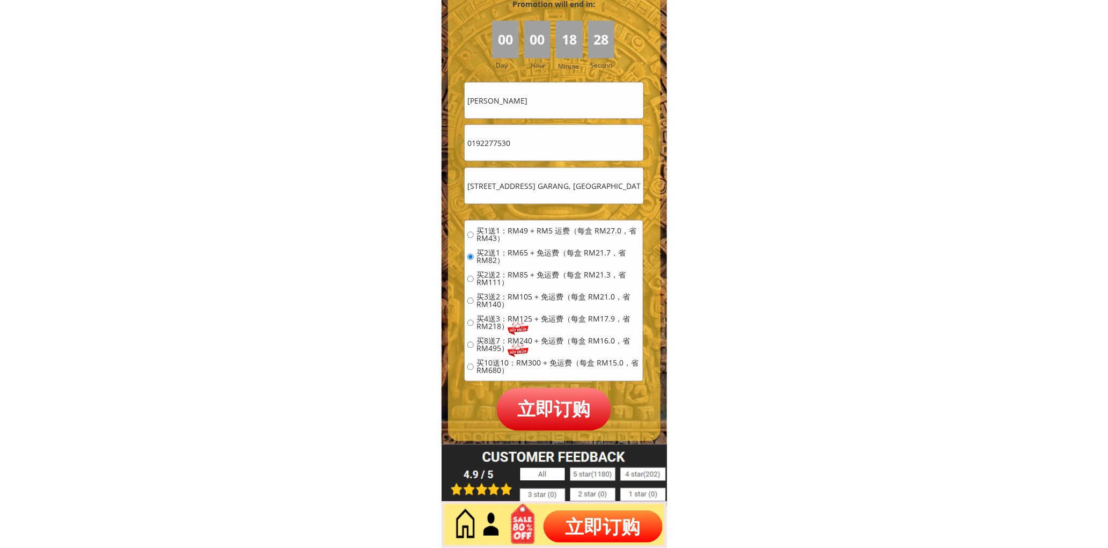
scroll to position [0, 285]
drag, startPoint x: 597, startPoint y: 187, endPoint x: 767, endPoint y: 188, distance: 170.0
click at [593, 185] on input "[STREET_ADDRESS] GARANG, [GEOGRAPHIC_DATA]" at bounding box center [553, 186] width 178 height 36
drag, startPoint x: 562, startPoint y: 186, endPoint x: 754, endPoint y: 191, distance: 192.1
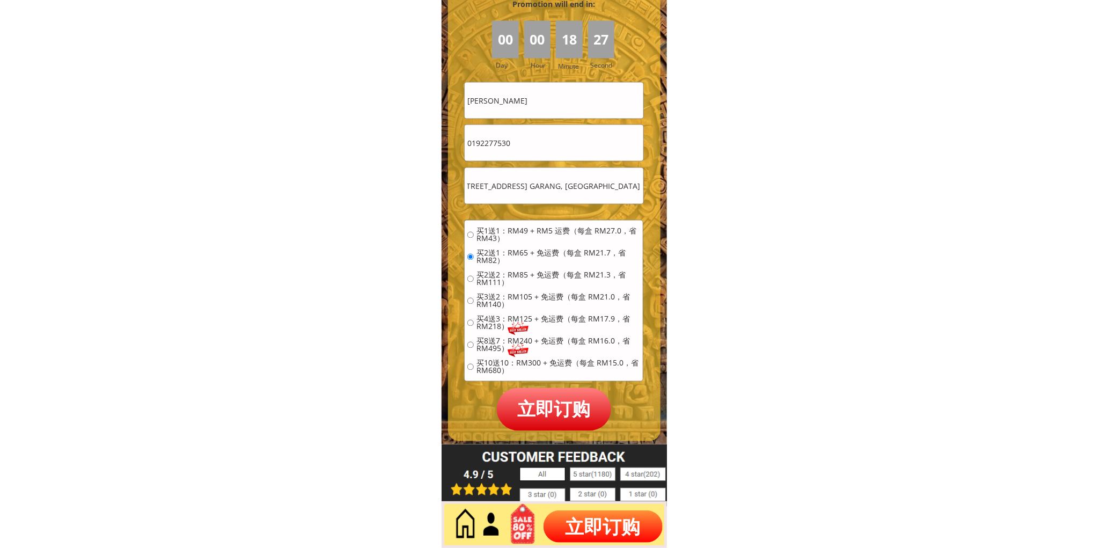
type input "[STREET_ADDRESS] GARANG"
click at [575, 399] on p "立即订购" at bounding box center [554, 409] width 115 height 42
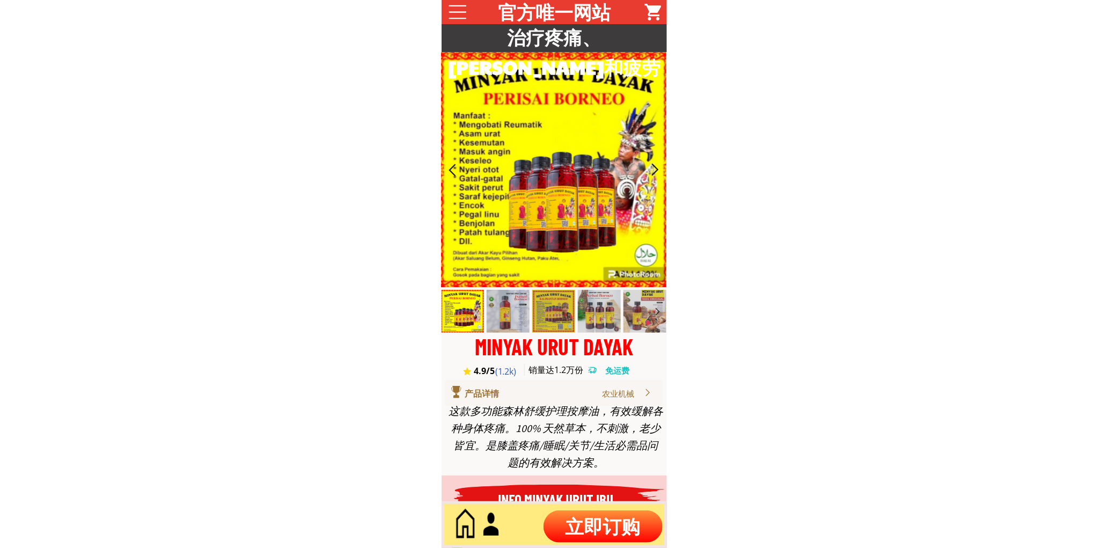
click at [585, 524] on p "立即订购" at bounding box center [602, 526] width 119 height 32
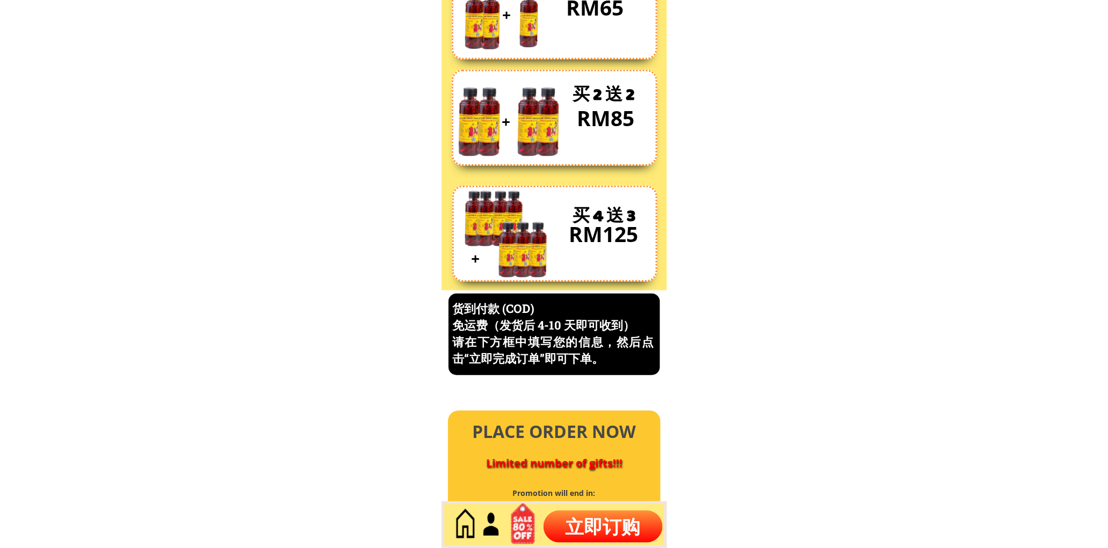
scroll to position [4587, 0]
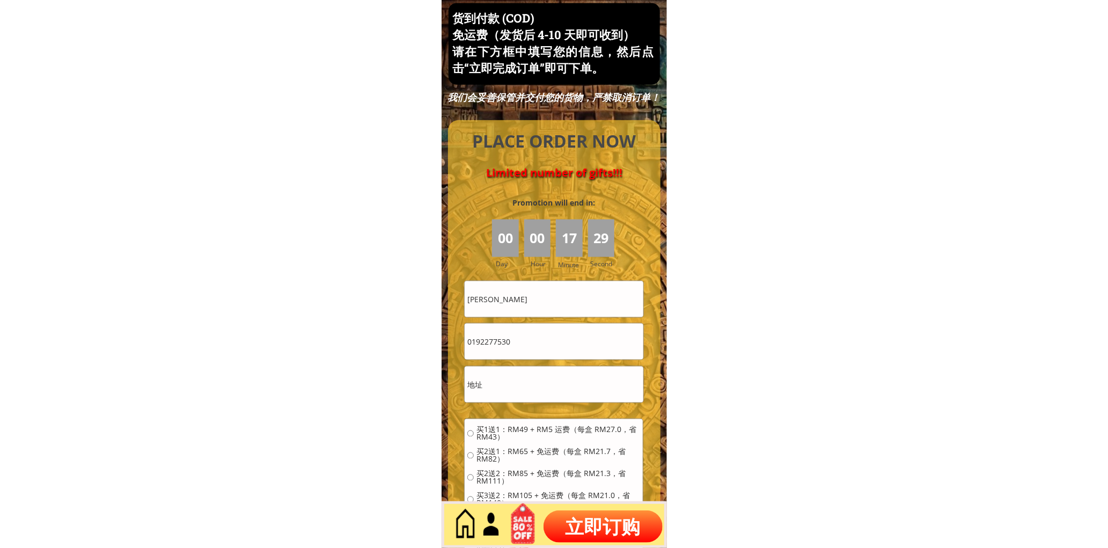
click at [559, 333] on input "0192277530" at bounding box center [553, 341] width 178 height 36
paste input "166840918"
click at [467, 343] on input "166840918" at bounding box center [553, 341] width 178 height 36
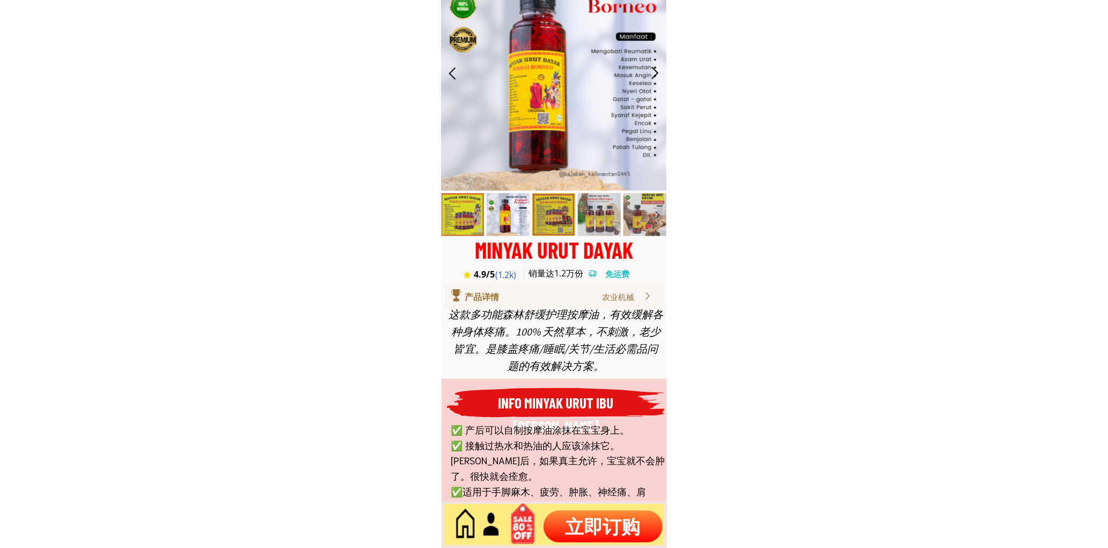
scroll to position [0, 0]
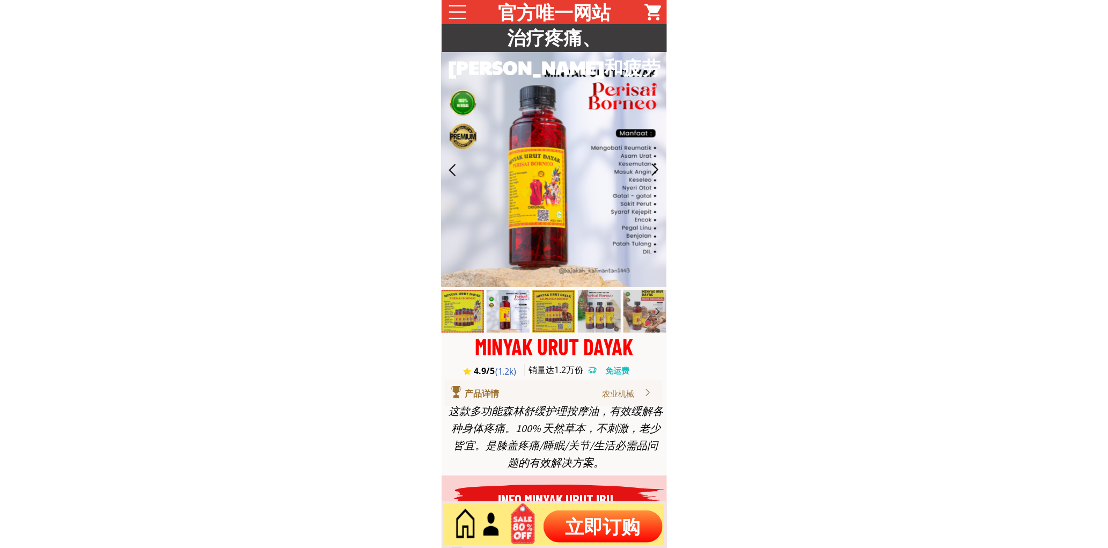
type input "0166840918"
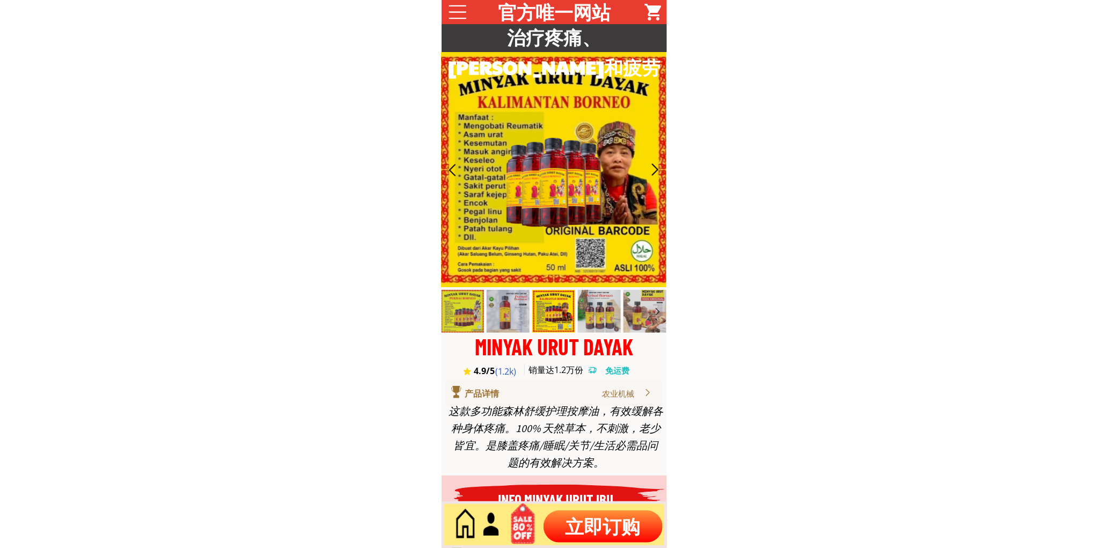
click at [592, 537] on p "立即订购" at bounding box center [602, 526] width 119 height 32
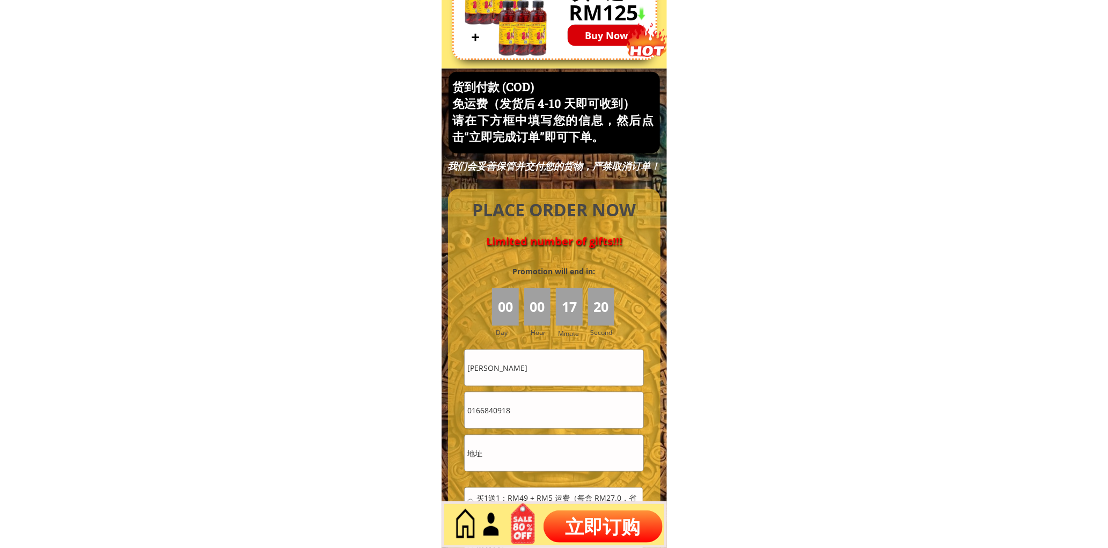
scroll to position [4587, 0]
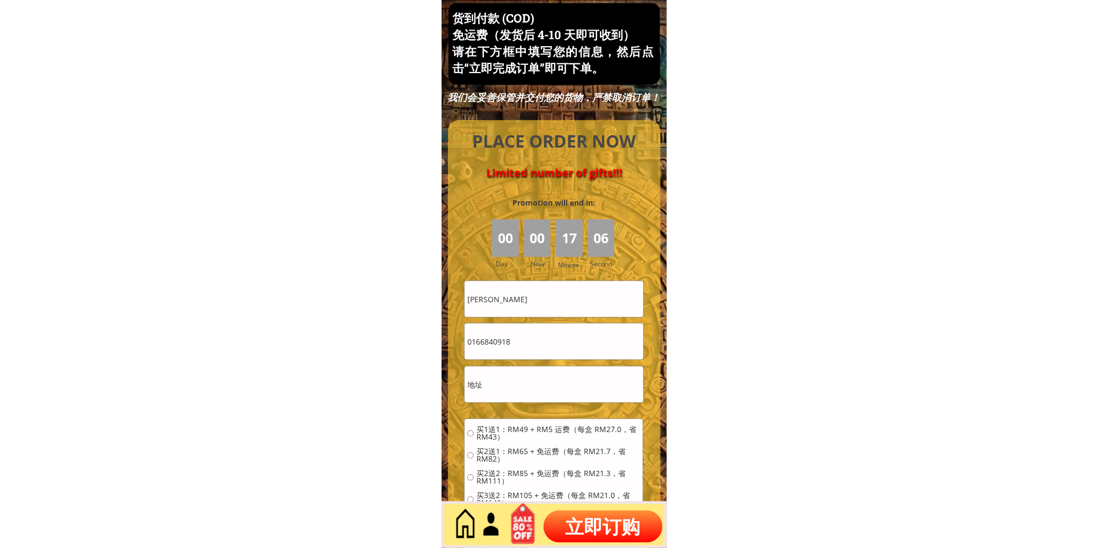
click at [522, 304] on input "Jochen Lee" at bounding box center [553, 299] width 178 height 36
type input "Teh Kok Chooi Walter"
click at [529, 390] on input "text" at bounding box center [553, 384] width 178 height 36
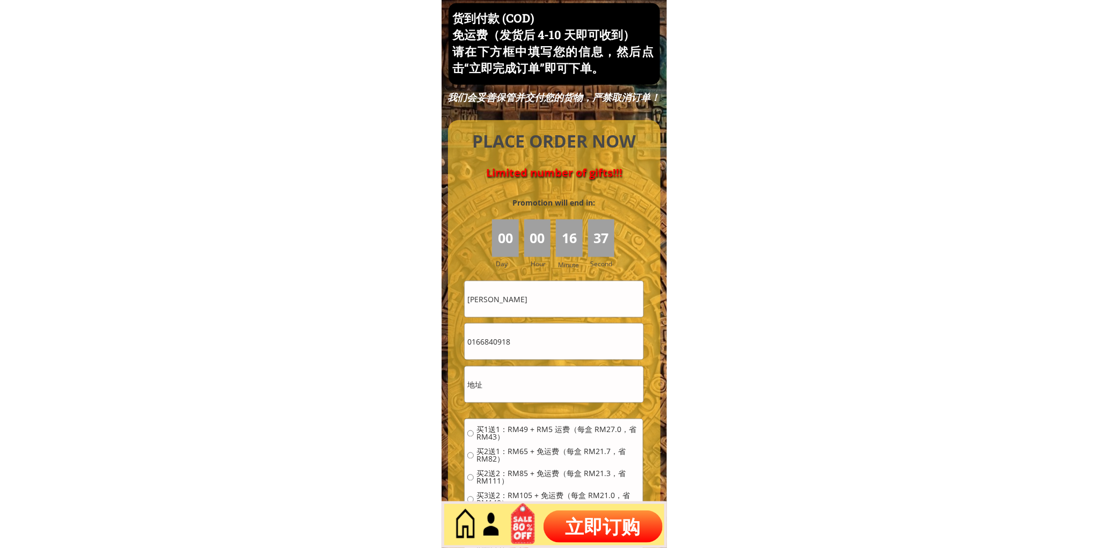
click at [529, 389] on input "text" at bounding box center [553, 384] width 178 height 36
paste input "89 Lorong Cakera Purnama 12/30"
type input "89 Lorong Cakera Purnama 12/30"
click at [503, 453] on span "买2送1：RM65 + 免运费（每盒 RM21.7，省 RM82）" at bounding box center [558, 455] width 164 height 15
radio input "true"
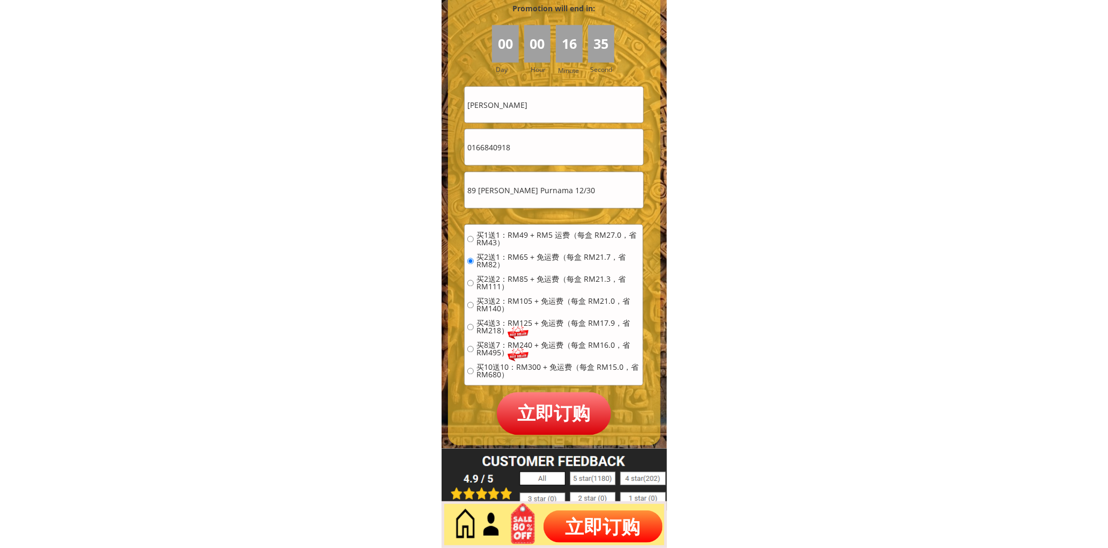
scroll to position [4786, 0]
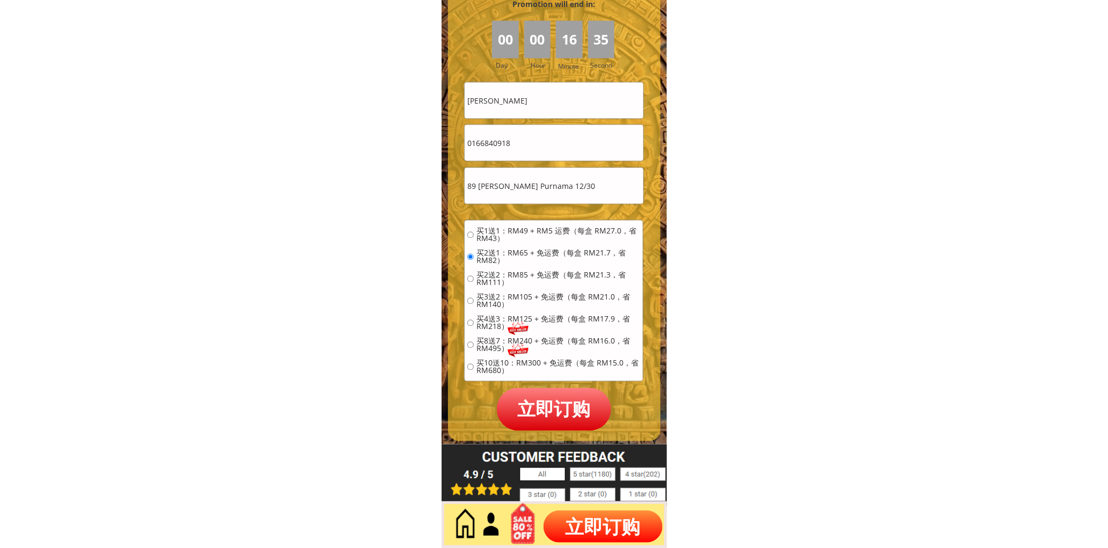
click at [555, 418] on p "立即订购" at bounding box center [554, 409] width 115 height 42
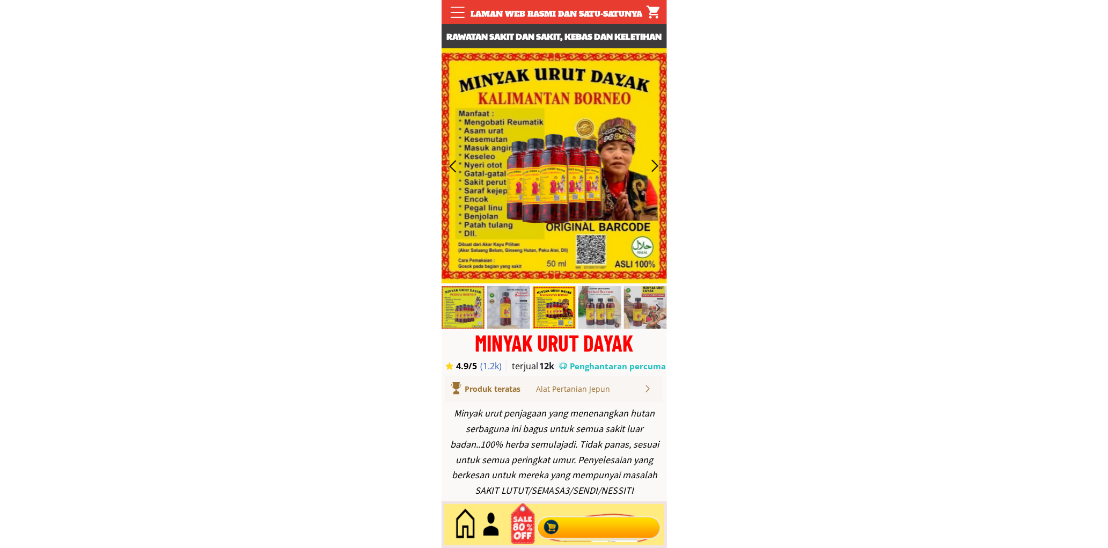
click at [593, 520] on div at bounding box center [599, 524] width 130 height 35
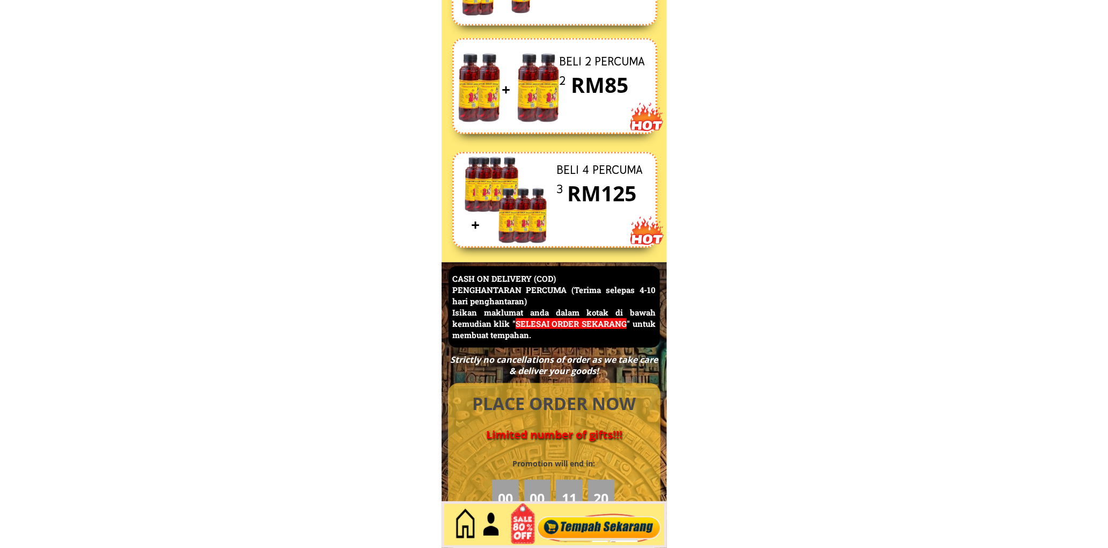
scroll to position [4653, 0]
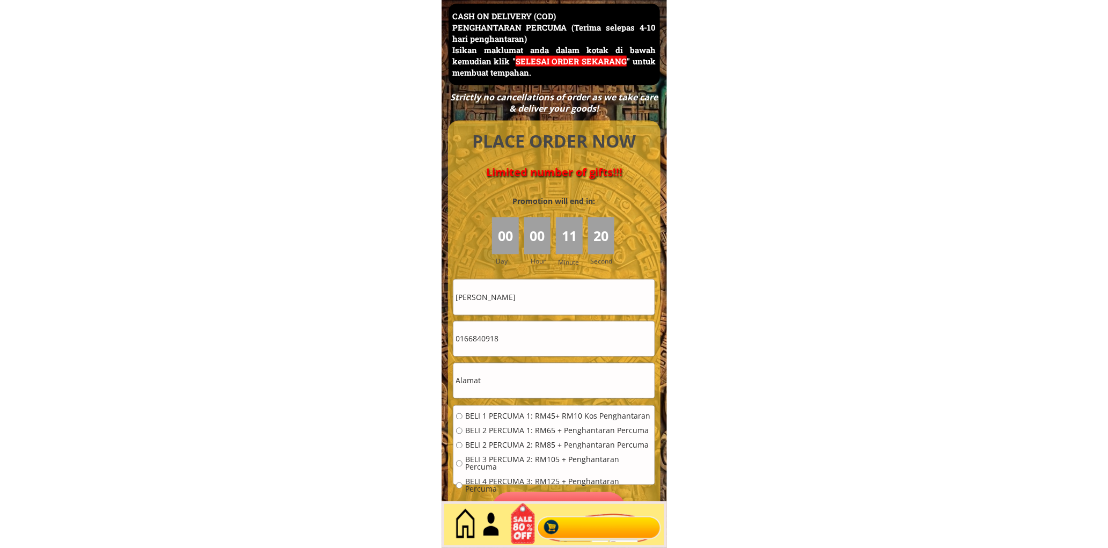
click at [519, 306] on input "[PERSON_NAME]" at bounding box center [553, 296] width 201 height 35
type input "Aminah omar"
click at [562, 335] on input "0166840918" at bounding box center [553, 338] width 201 height 35
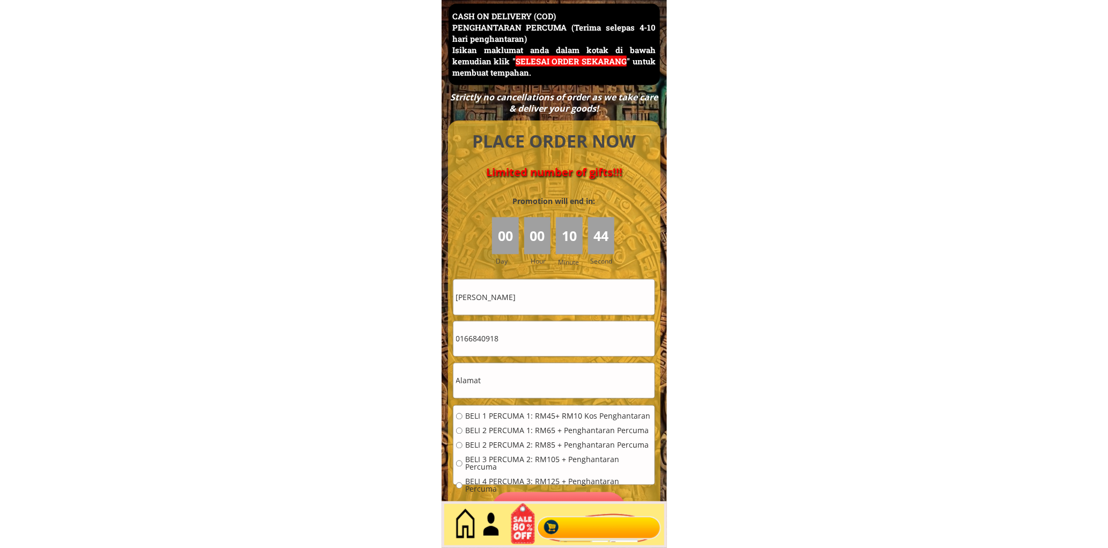
click at [562, 335] on input "0166840918" at bounding box center [553, 338] width 201 height 35
type input "9"
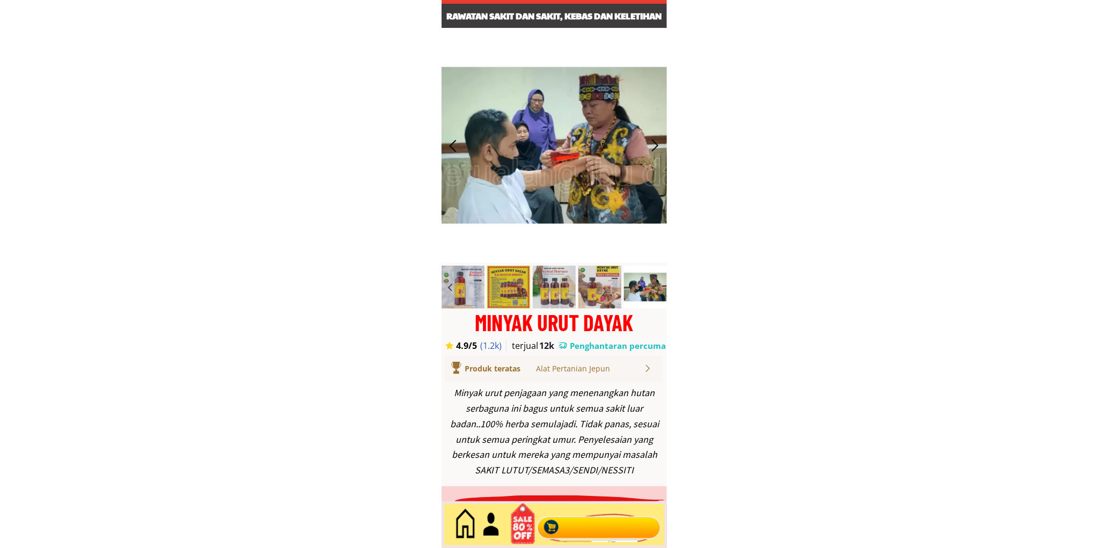
type input "0187932977"
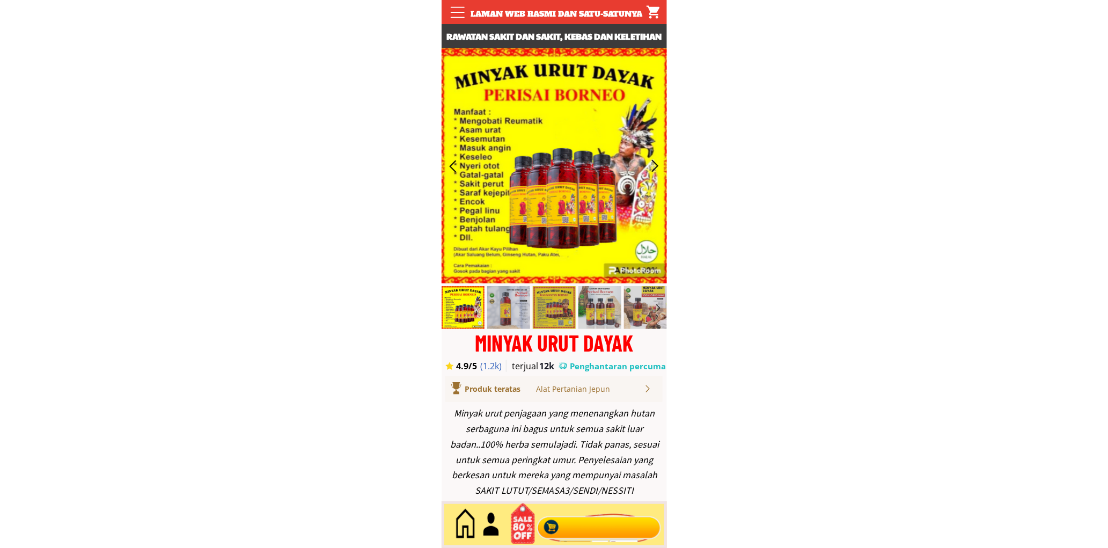
click at [582, 526] on div at bounding box center [599, 524] width 130 height 35
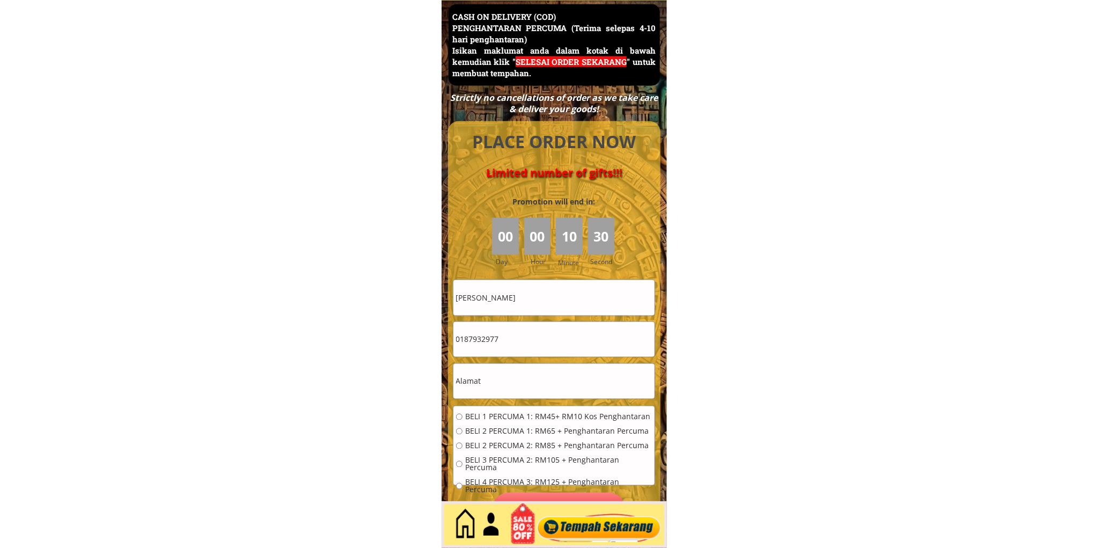
scroll to position [4653, 0]
click at [513, 373] on input "text" at bounding box center [553, 380] width 201 height 35
type input "ok"
click at [535, 419] on span "BELI 1 PERCUMA 1: RM45+ RM10 Kos Penghantaran" at bounding box center [558, 416] width 187 height 8
radio input "true"
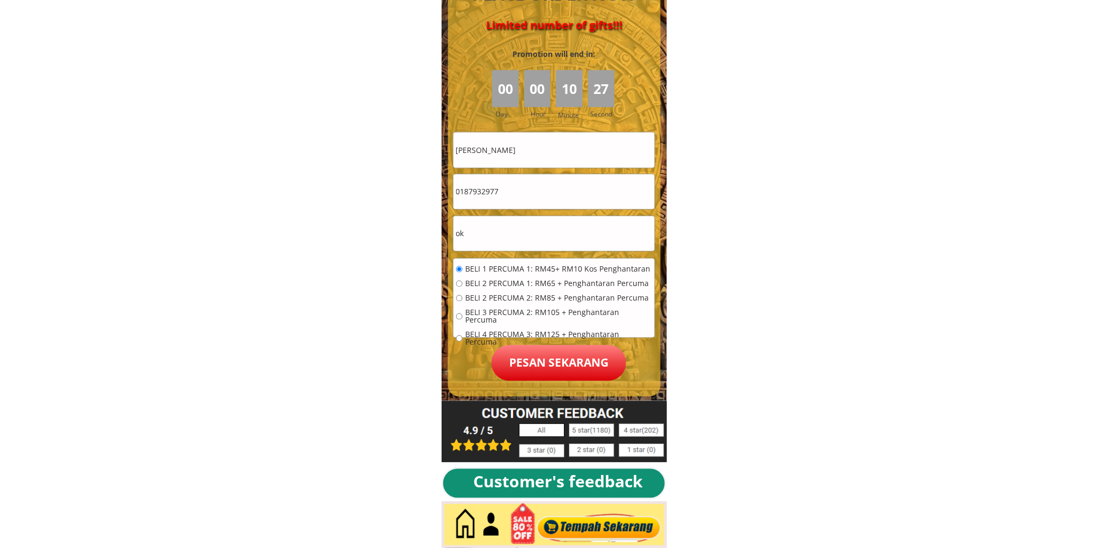
scroll to position [4852, 0]
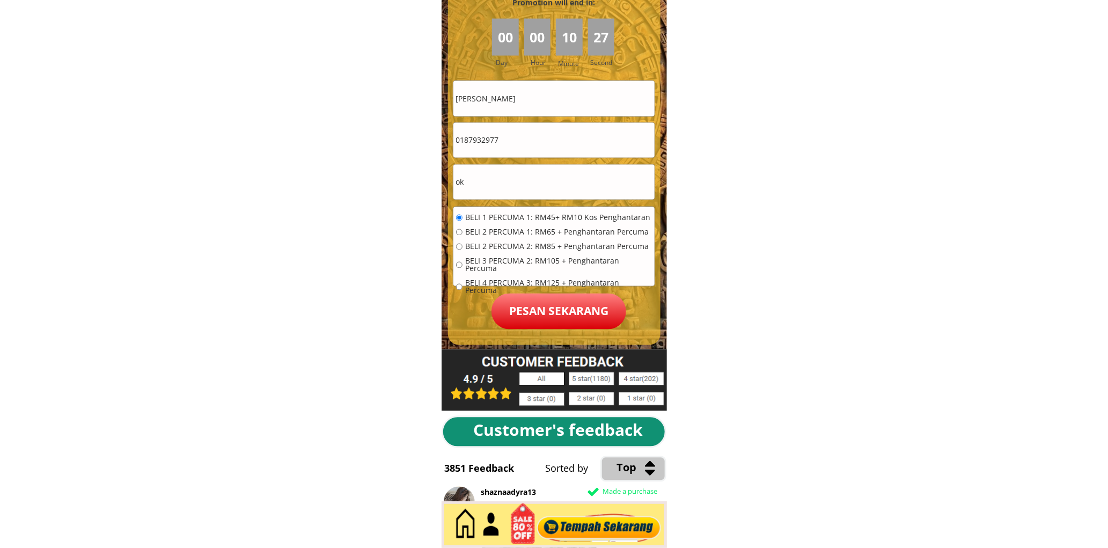
click at [572, 312] on p "Pesan sekarang" at bounding box center [558, 311] width 135 height 36
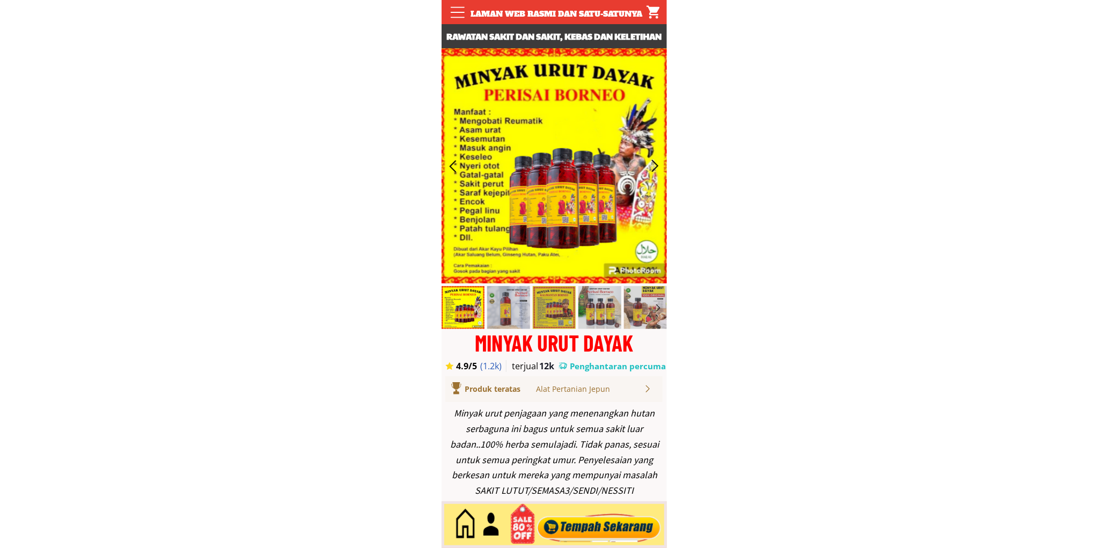
click at [583, 529] on div at bounding box center [599, 524] width 130 height 35
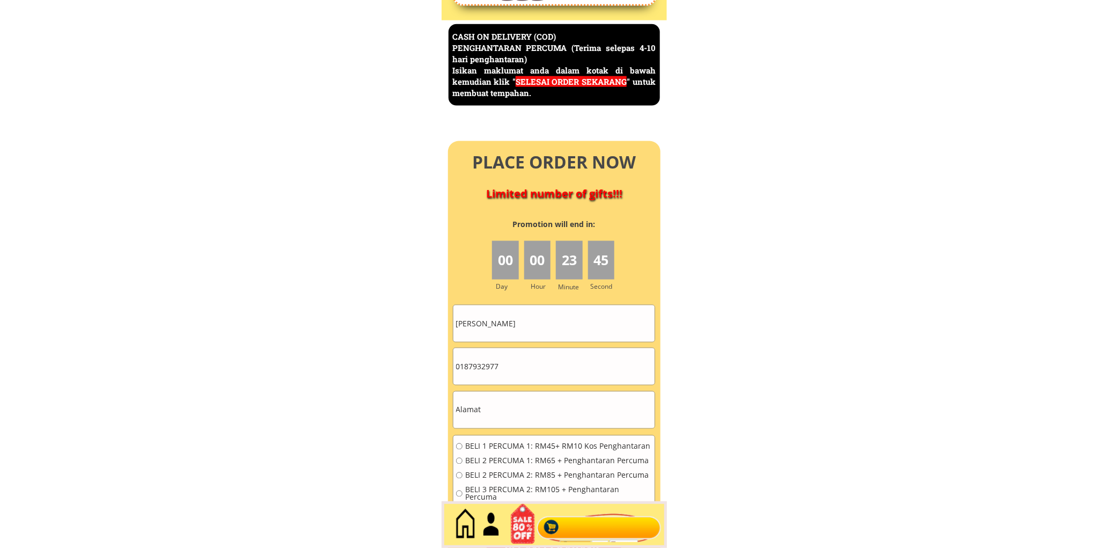
scroll to position [4653, 0]
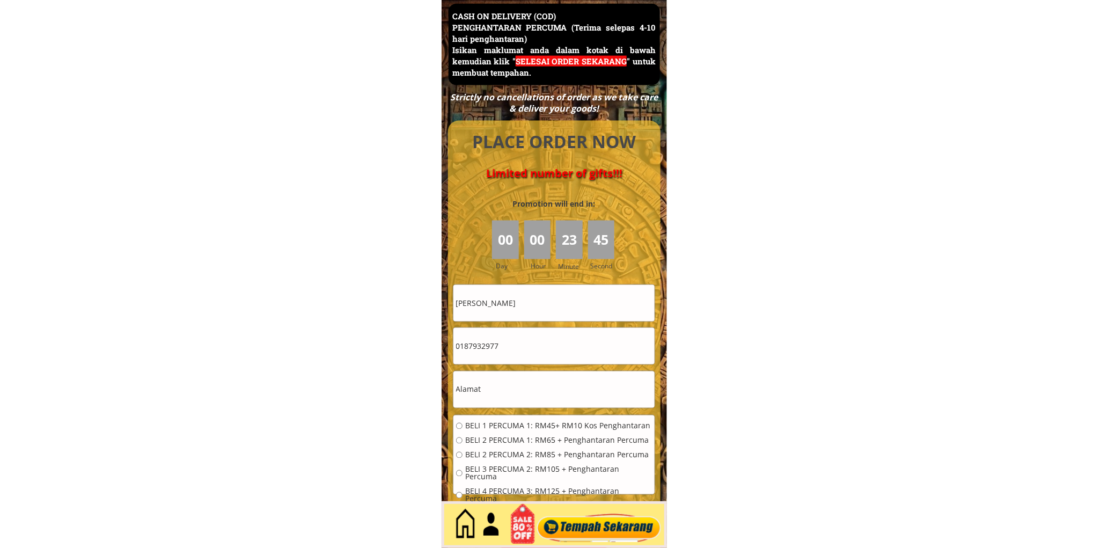
click at [529, 325] on form "BELI 1 PERCUMA 1: RM45+ RM10 Kos Penghantaran BELI 2 PERCUMA 1: RM65 + Penghant…" at bounding box center [554, 416] width 203 height 264
click at [532, 304] on input "[PERSON_NAME]" at bounding box center [553, 303] width 201 height 36
type input "[PERSON_NAME]"
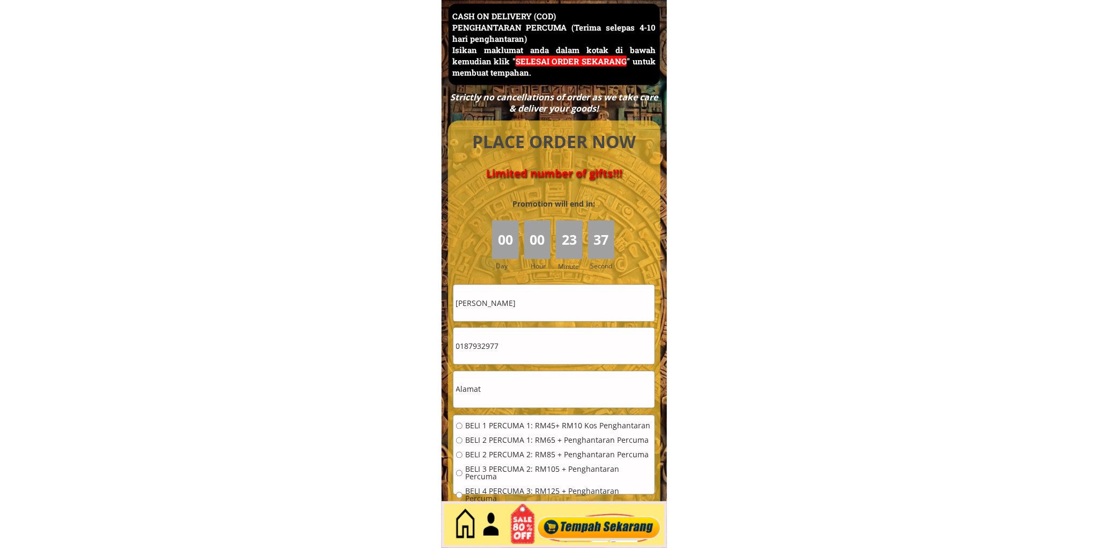
click at [502, 346] on input "0187932977" at bounding box center [553, 346] width 201 height 36
type input "0139375029"
click at [512, 410] on form "BELI 1 PERCUMA 1: RM45+ RM10 Kos Penghantaran BELI 2 PERCUMA 1: RM65 + Penghant…" at bounding box center [554, 416] width 203 height 264
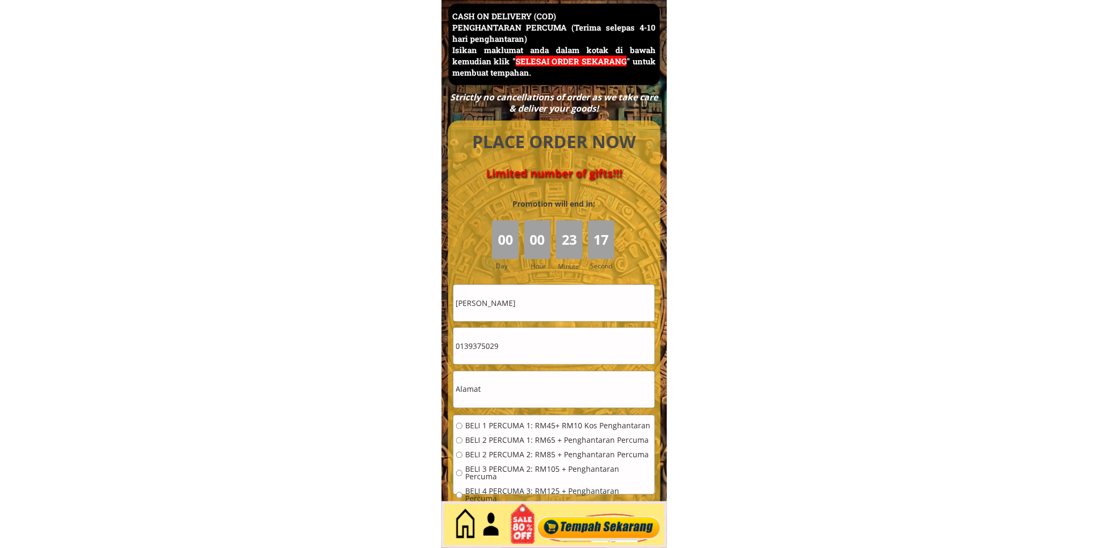
click at [515, 389] on input "text" at bounding box center [553, 389] width 201 height 36
paste input "Lot3313 [GEOGRAPHIC_DATA]"
type input "Lot3313 [GEOGRAPHIC_DATA]"
click at [501, 437] on span "BELI 2 PERCUMA 1: RM65 + Penghantaran Percuma" at bounding box center [558, 441] width 187 height 8
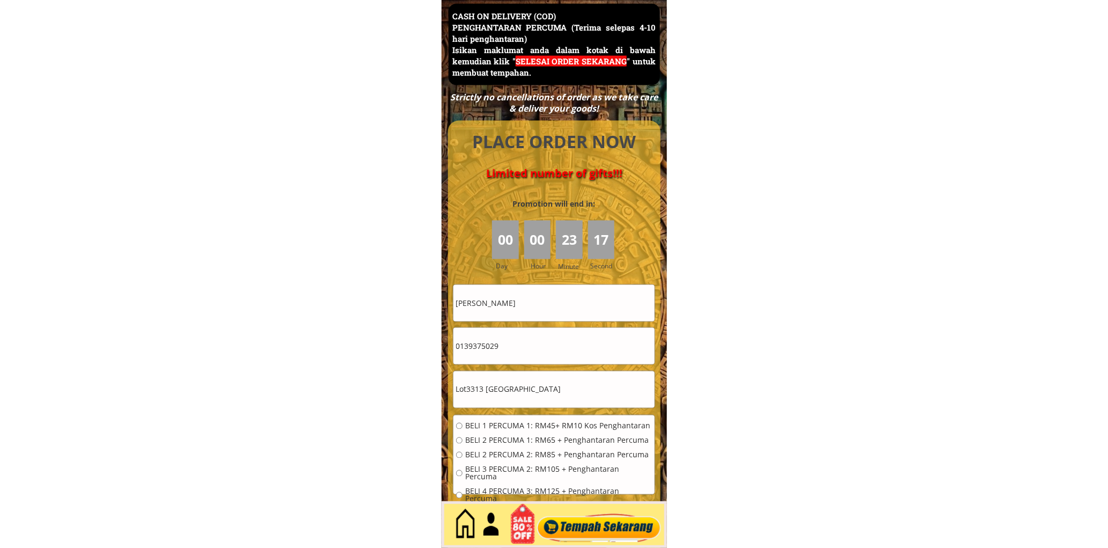
radio input "true"
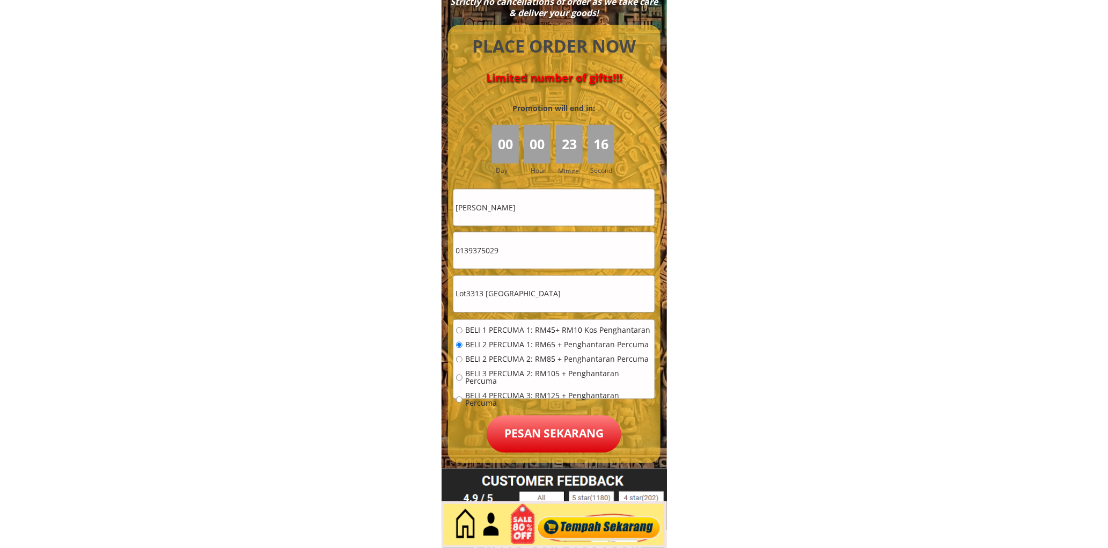
scroll to position [4753, 0]
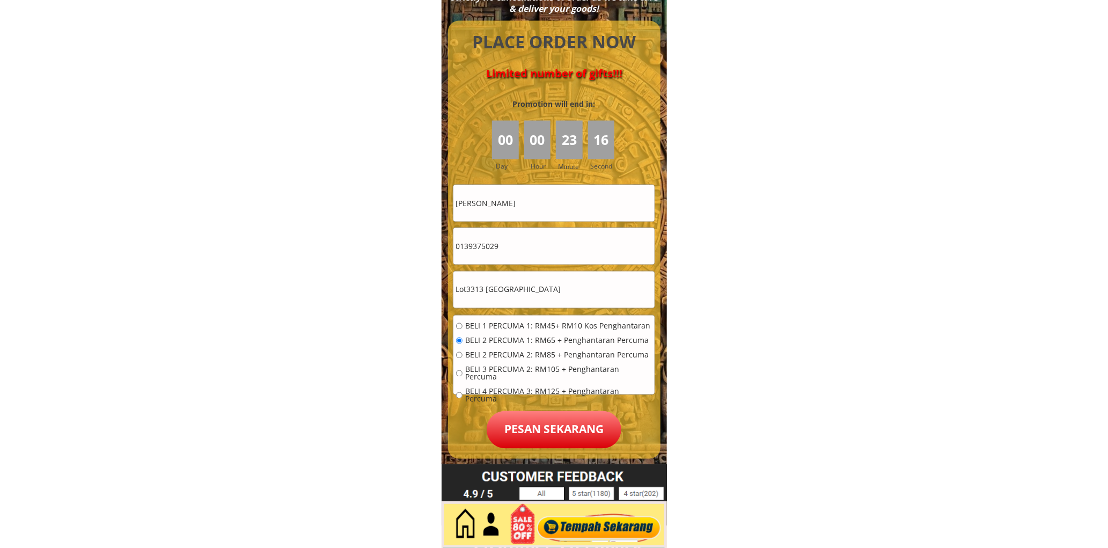
click at [544, 439] on p "Pesan sekarang" at bounding box center [553, 430] width 135 height 38
